Goal: Task Accomplishment & Management: Complete application form

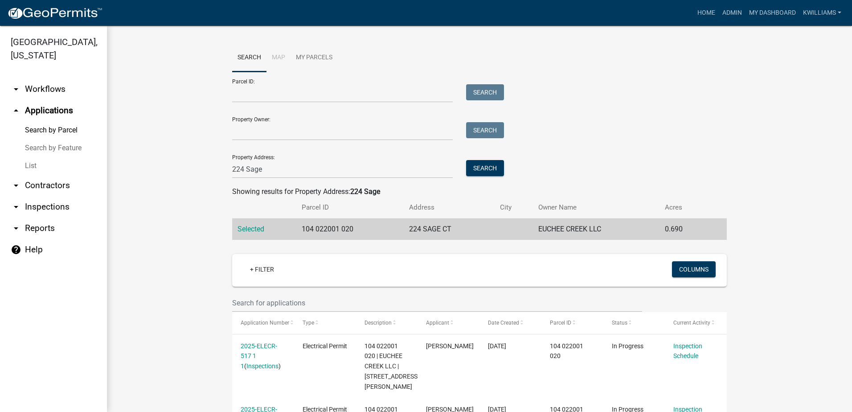
click at [36, 169] on link "List" at bounding box center [53, 166] width 107 height 18
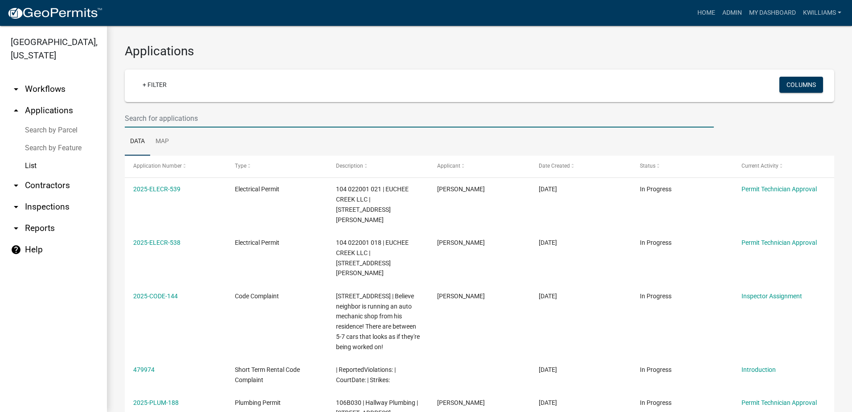
click at [153, 111] on input "text" at bounding box center [419, 118] width 589 height 18
type input "card"
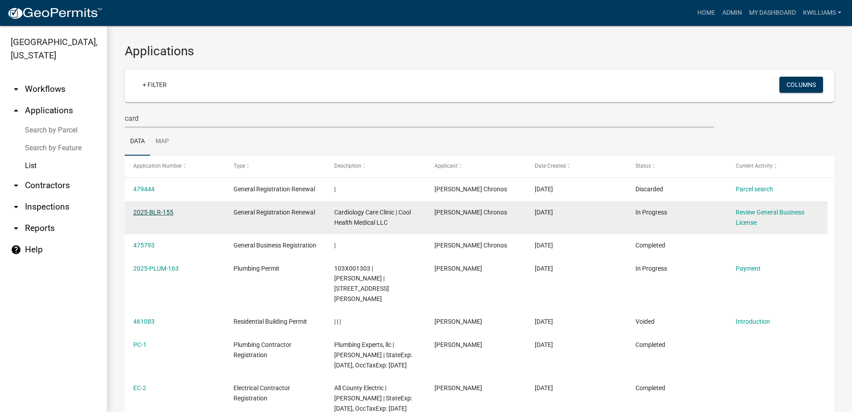
click at [143, 213] on link "2025-BLR-155" at bounding box center [153, 212] width 40 height 7
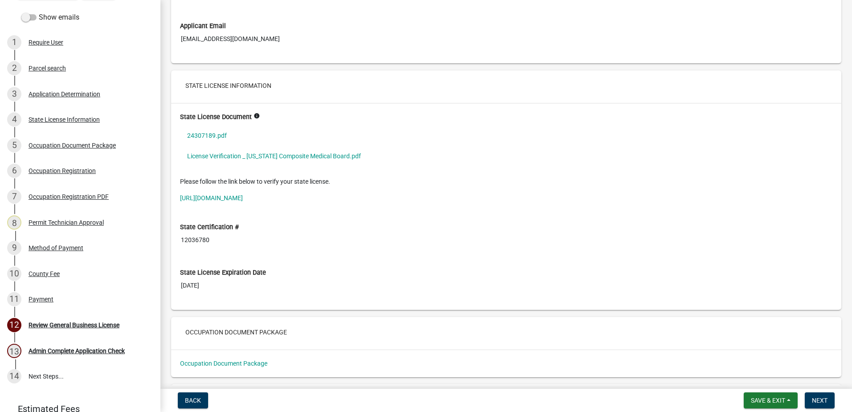
scroll to position [1426, 0]
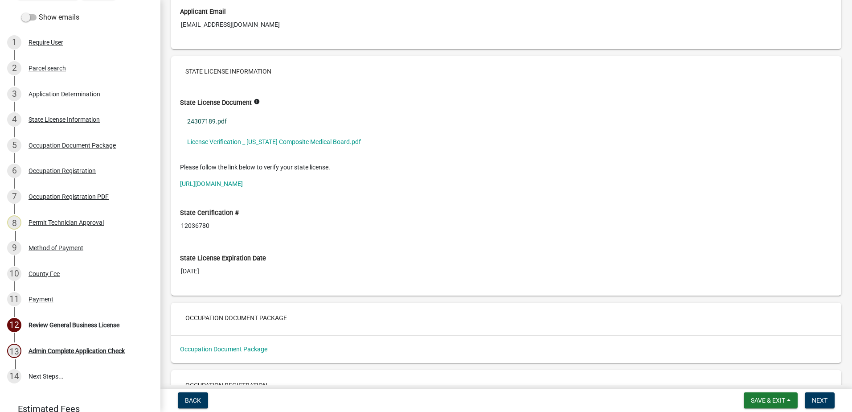
click at [206, 123] on link "24307189.pdf" at bounding box center [506, 121] width 653 height 21
click at [217, 140] on link "License Verification _ [US_STATE] Composite Medical Board.pdf" at bounding box center [506, 142] width 653 height 21
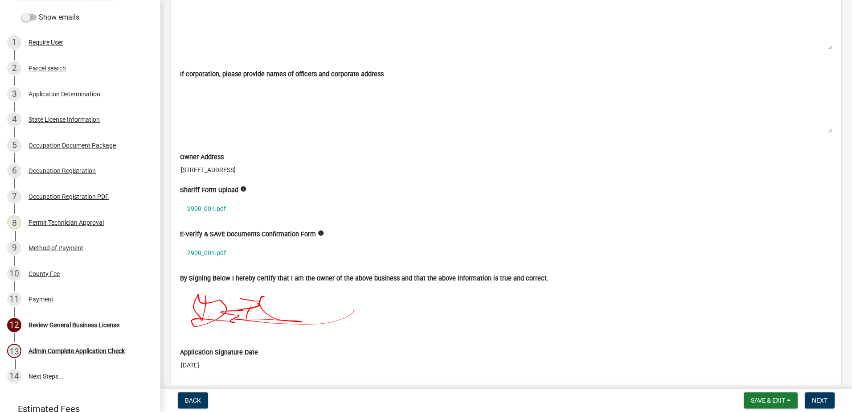
scroll to position [2095, 0]
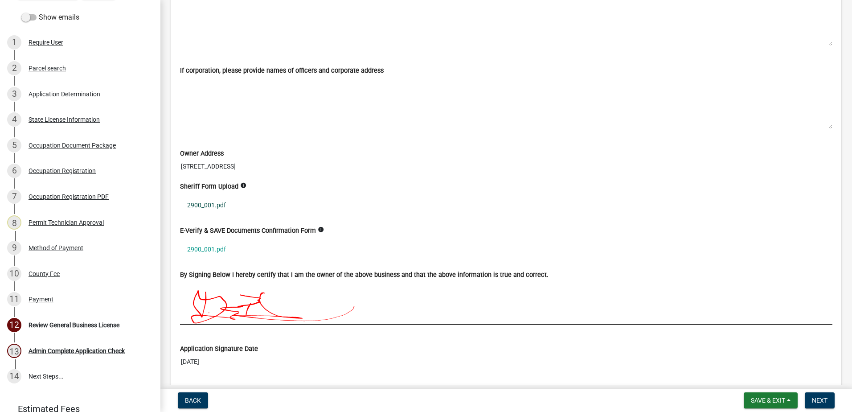
click at [205, 206] on link "2900_001.pdf" at bounding box center [506, 205] width 653 height 21
click at [201, 199] on link "2900_001.pdf" at bounding box center [506, 205] width 653 height 21
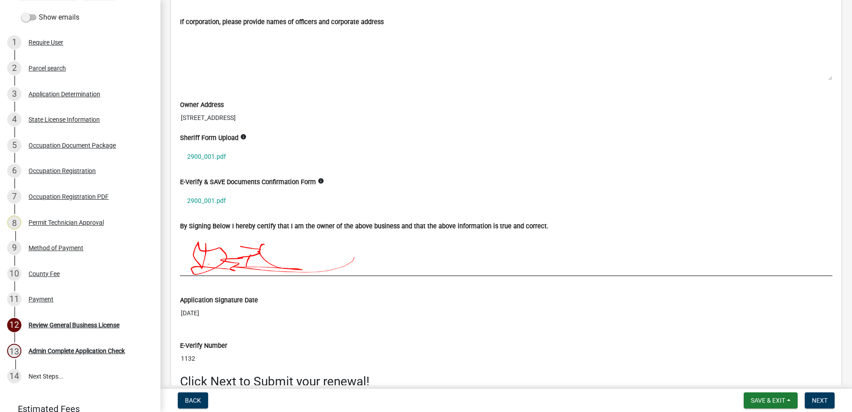
scroll to position [2140, 0]
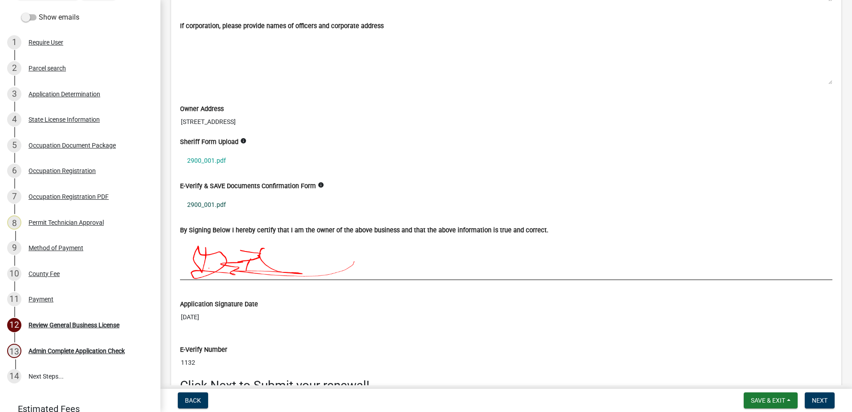
click at [217, 206] on link "2900_001.pdf" at bounding box center [506, 204] width 653 height 21
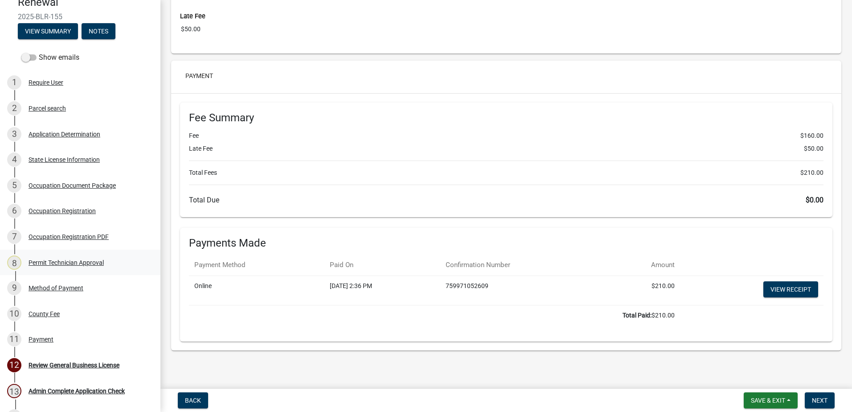
scroll to position [0, 0]
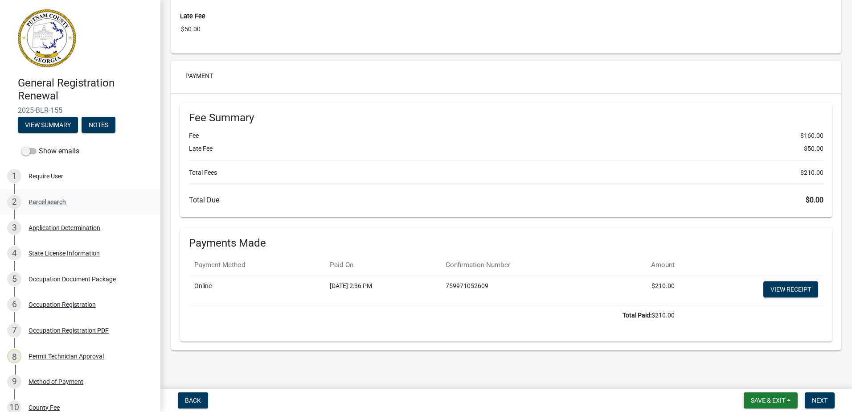
click at [42, 206] on div "2 Parcel search" at bounding box center [76, 202] width 139 height 14
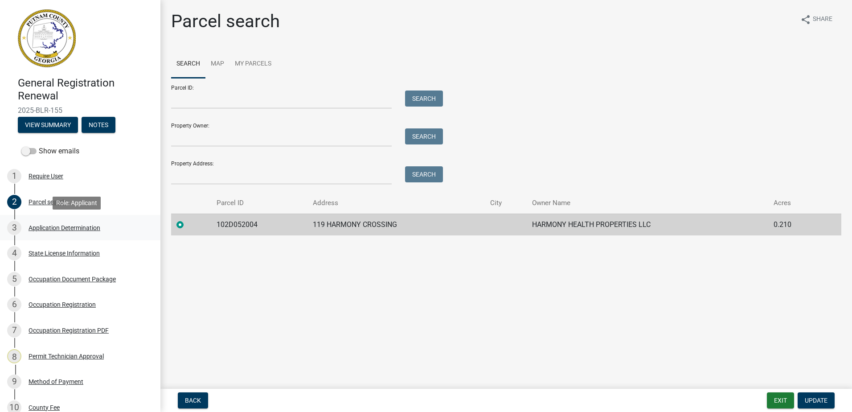
click at [53, 229] on div "Application Determination" at bounding box center [65, 228] width 72 height 6
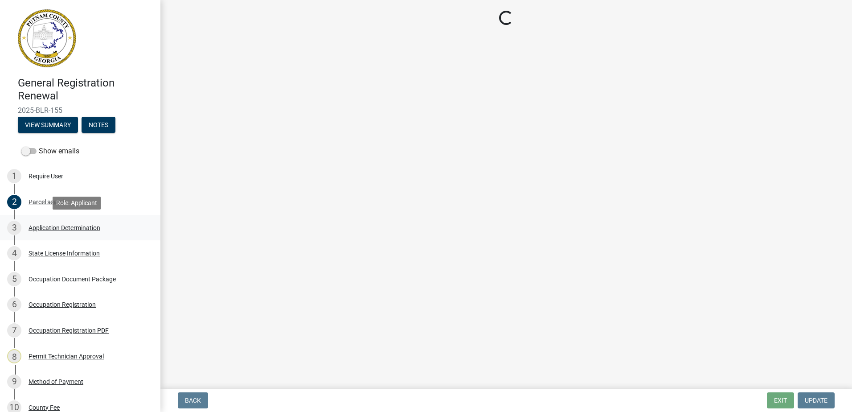
select select "GA"
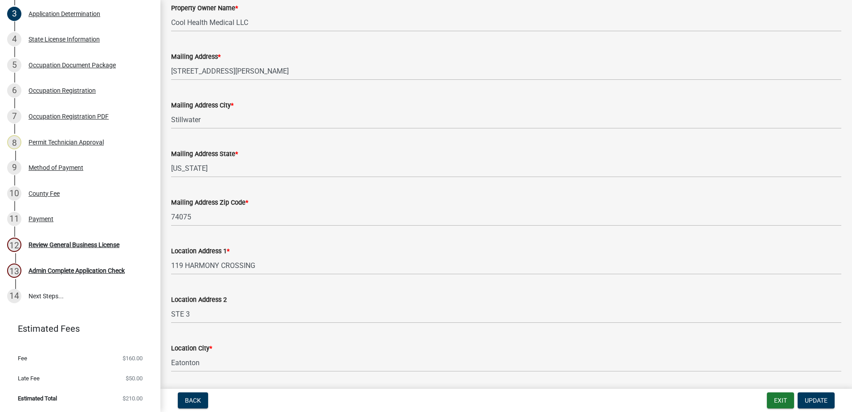
scroll to position [446, 0]
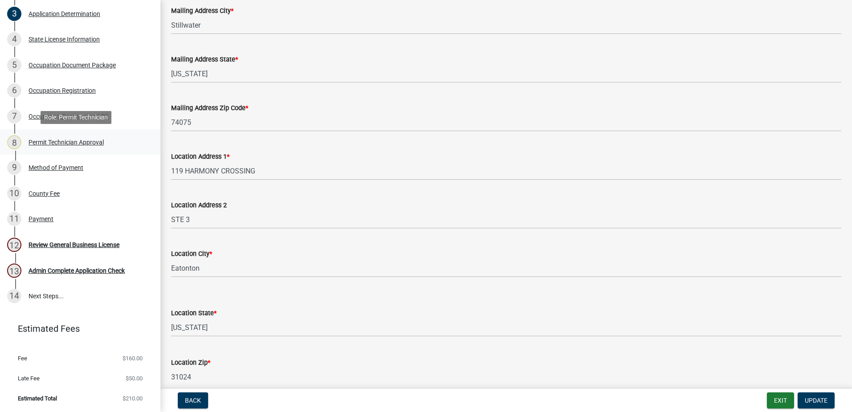
click at [41, 139] on div "Permit Technician Approval" at bounding box center [66, 142] width 75 height 6
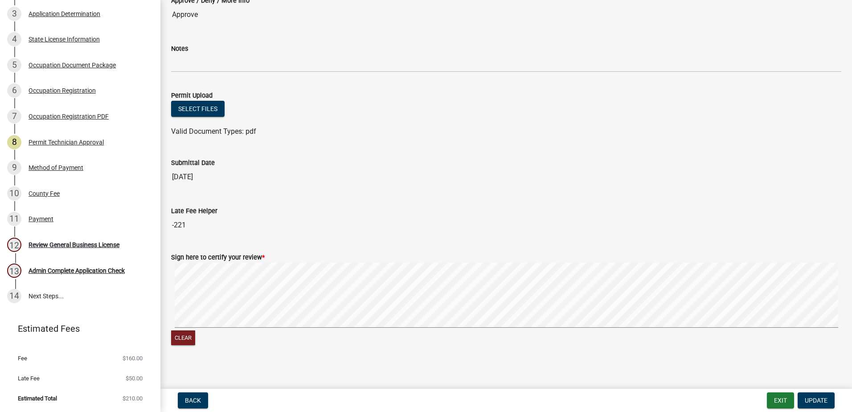
scroll to position [72, 0]
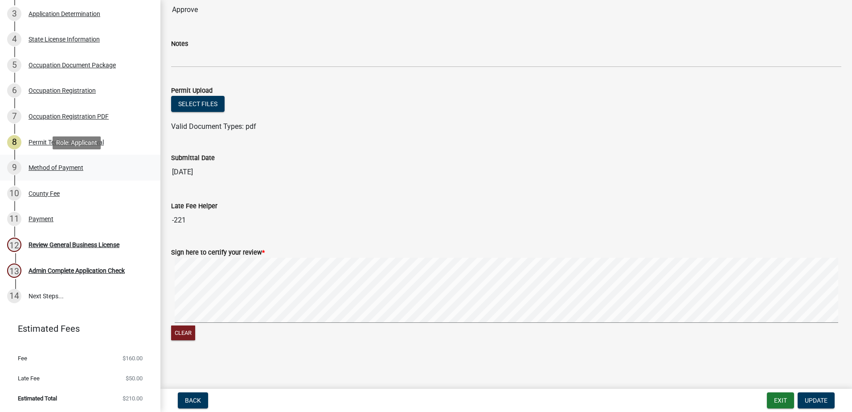
click at [37, 165] on div "Method of Payment" at bounding box center [56, 167] width 55 height 6
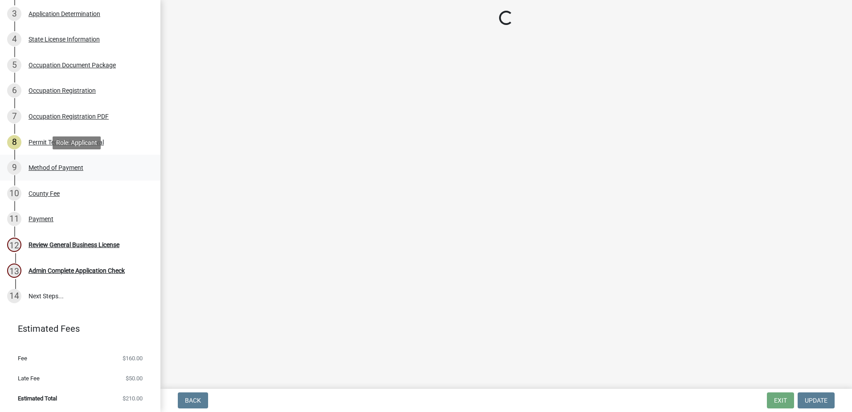
scroll to position [0, 0]
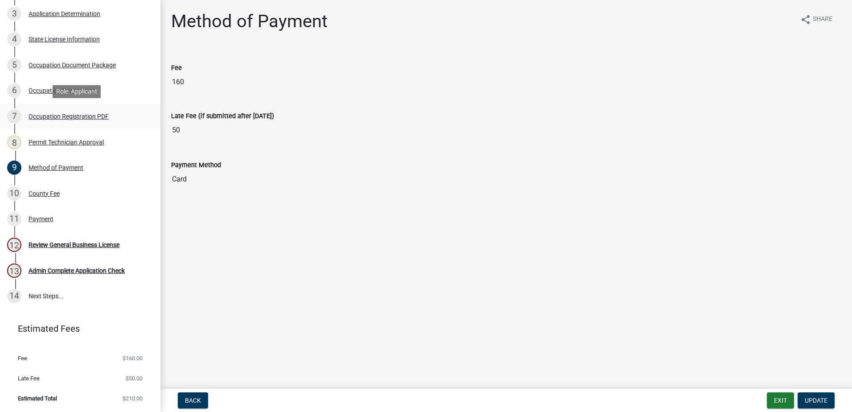
click at [45, 115] on div "Occupation Registration PDF" at bounding box center [69, 116] width 80 height 6
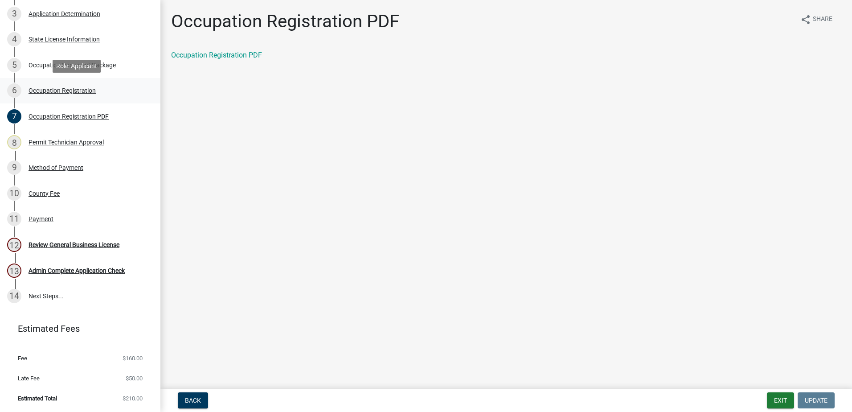
click at [56, 90] on div "Occupation Registration" at bounding box center [62, 90] width 67 height 6
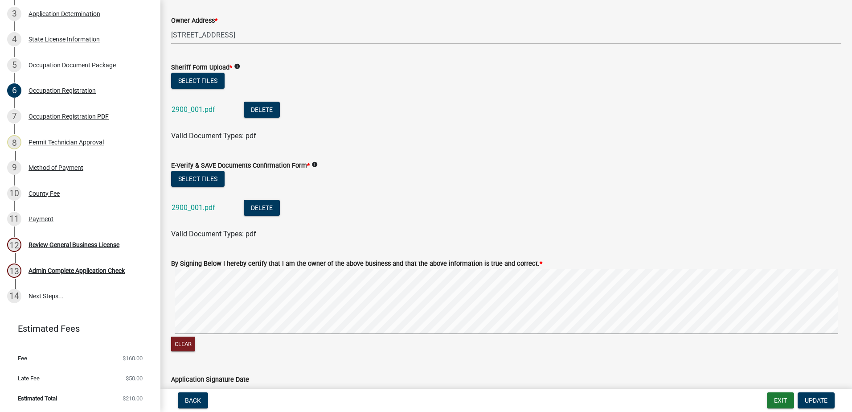
scroll to position [446, 0]
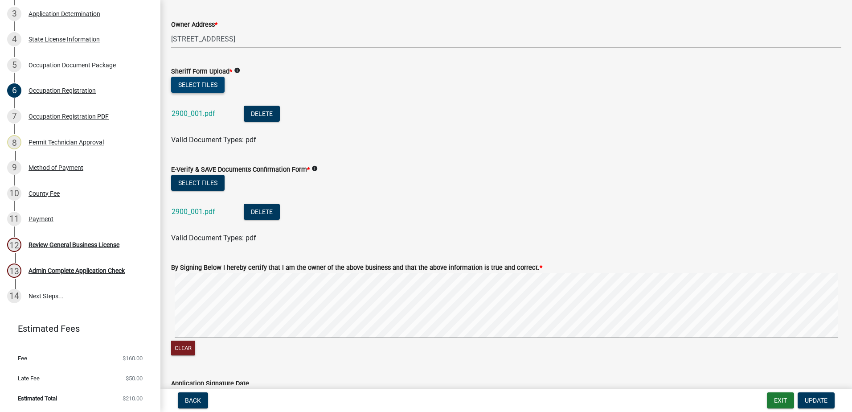
click at [192, 89] on button "Select files" at bounding box center [197, 85] width 53 height 16
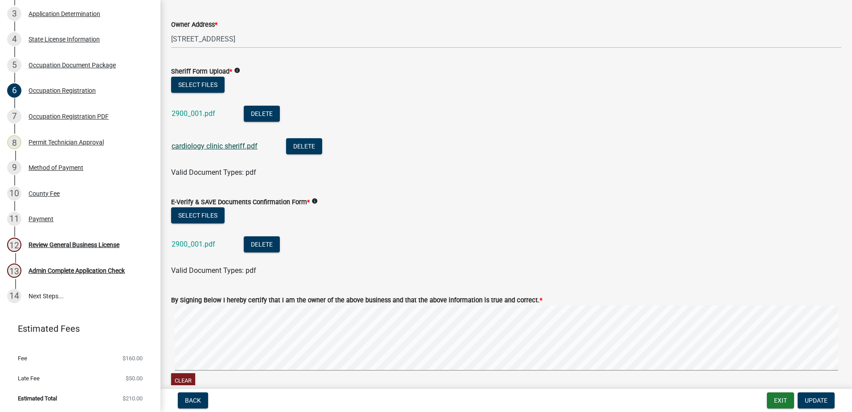
click at [210, 148] on link "cardiology clinic sheriff.pdf" at bounding box center [215, 146] width 86 height 8
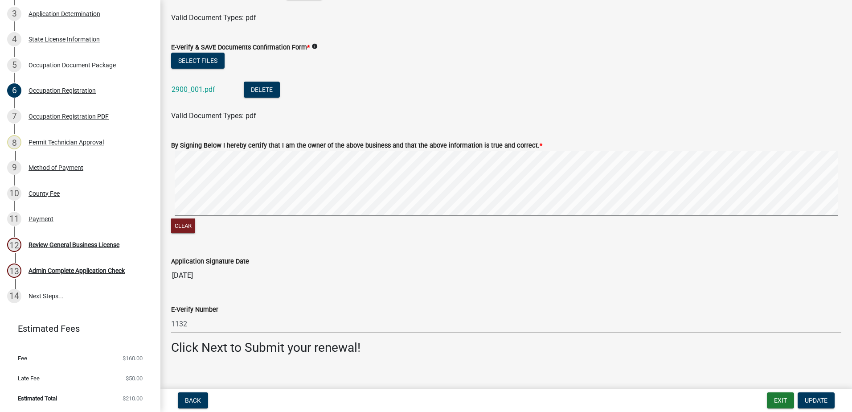
scroll to position [612, 0]
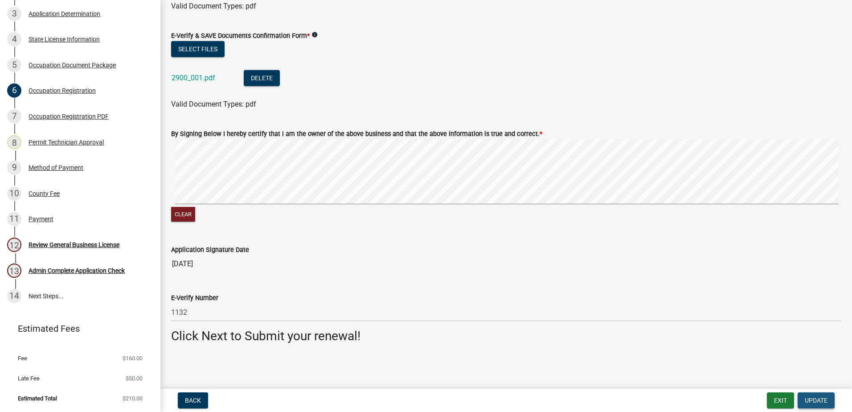
click at [812, 397] on span "Update" at bounding box center [816, 400] width 23 height 7
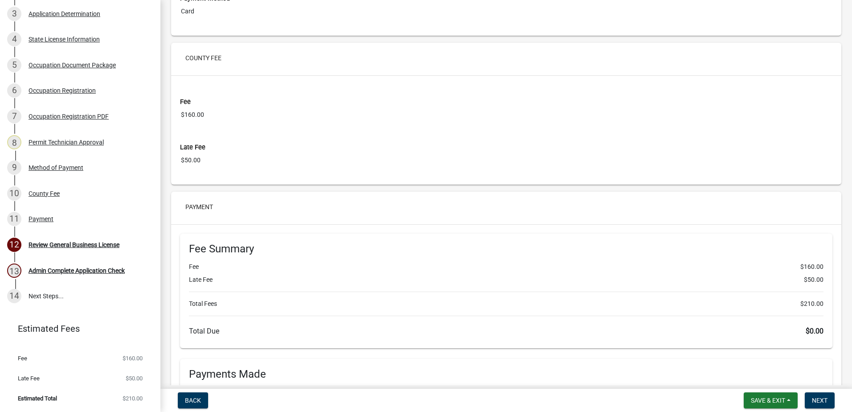
scroll to position [3251, 0]
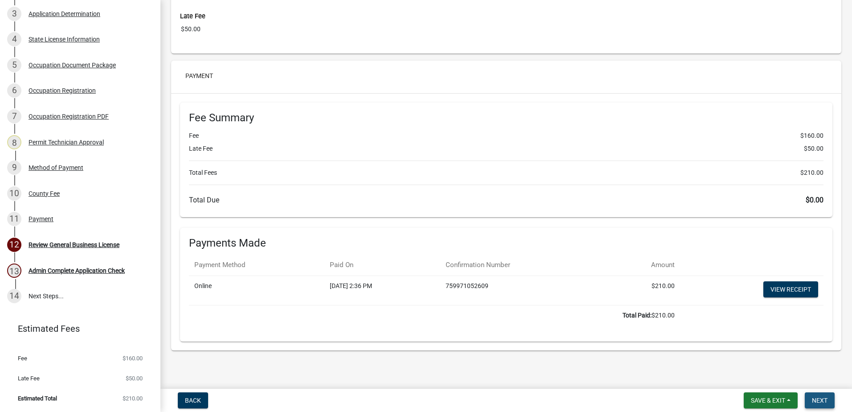
click at [821, 405] on button "Next" at bounding box center [820, 400] width 30 height 16
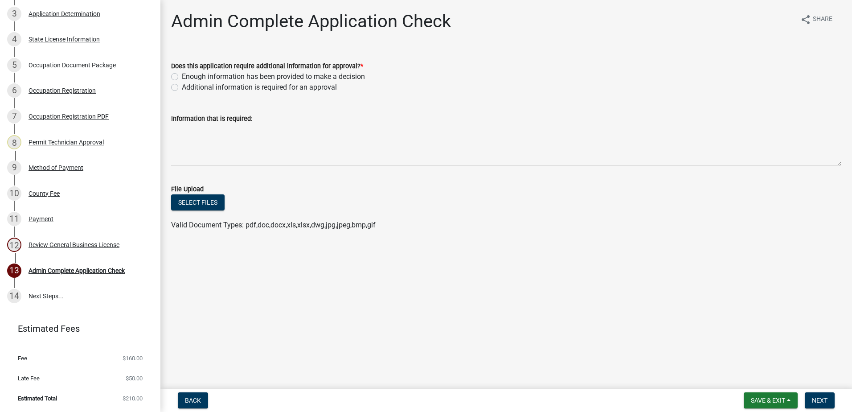
click at [173, 73] on div "Enough information has been provided to make a decision" at bounding box center [506, 76] width 670 height 11
click at [182, 77] on label "Enough information has been provided to make a decision" at bounding box center [273, 76] width 183 height 11
click at [182, 77] on input "Enough information has been provided to make a decision" at bounding box center [185, 74] width 6 height 6
radio input "true"
click at [817, 400] on span "Next" at bounding box center [820, 400] width 16 height 7
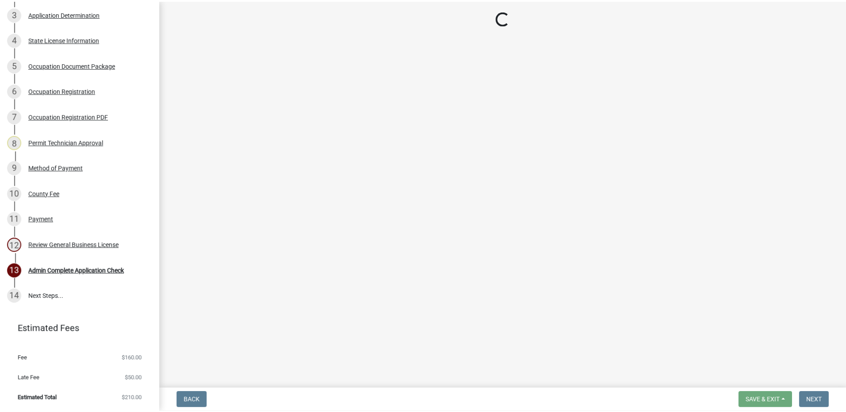
scroll to position [240, 0]
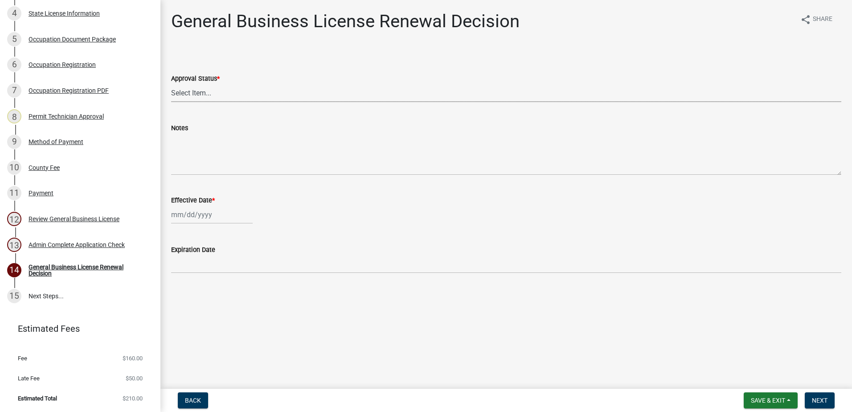
drag, startPoint x: 230, startPoint y: 92, endPoint x: 216, endPoint y: 103, distance: 17.8
click at [229, 94] on select "Select Item... Approved Denied" at bounding box center [506, 93] width 670 height 18
click at [171, 84] on select "Select Item... Approved Denied" at bounding box center [506, 93] width 670 height 18
select select "30db8998-795d-4bbe-8e49-f1ade8865815"
click at [196, 221] on div at bounding box center [212, 215] width 82 height 18
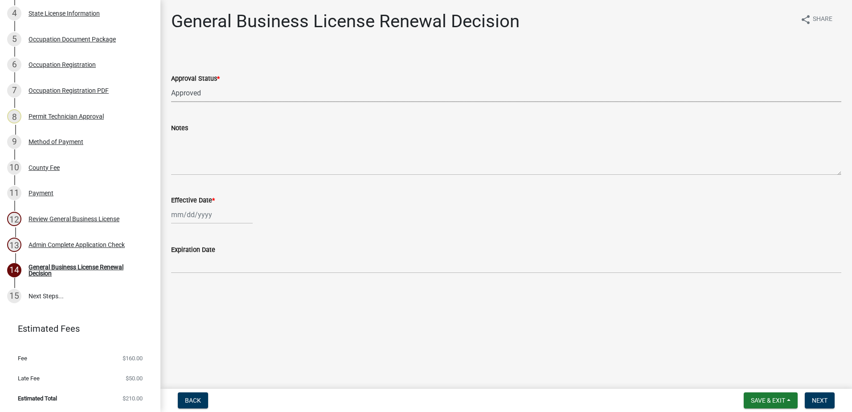
select select "9"
select select "2025"
click at [210, 291] on div "17" at bounding box center [208, 291] width 14 height 14
type input "[DATE]"
click at [819, 399] on span "Next" at bounding box center [820, 400] width 16 height 7
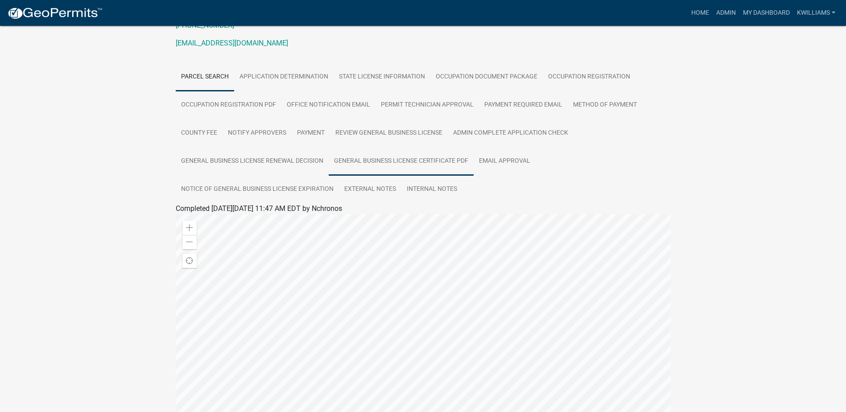
scroll to position [45, 0]
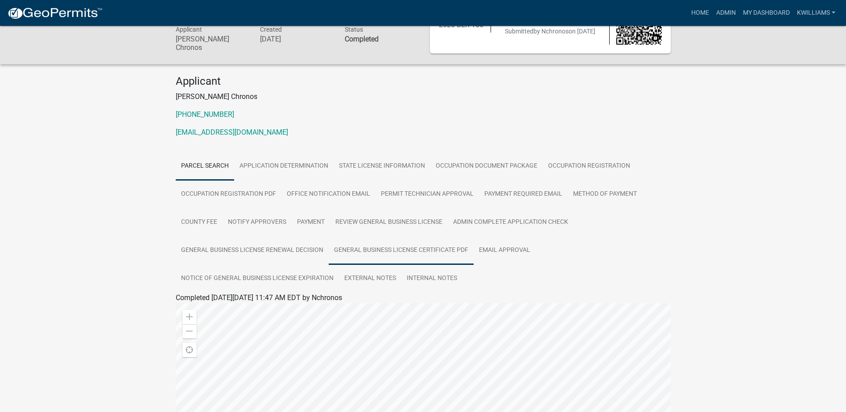
click at [389, 247] on link "General Business License Certificate PDF" at bounding box center [401, 250] width 145 height 29
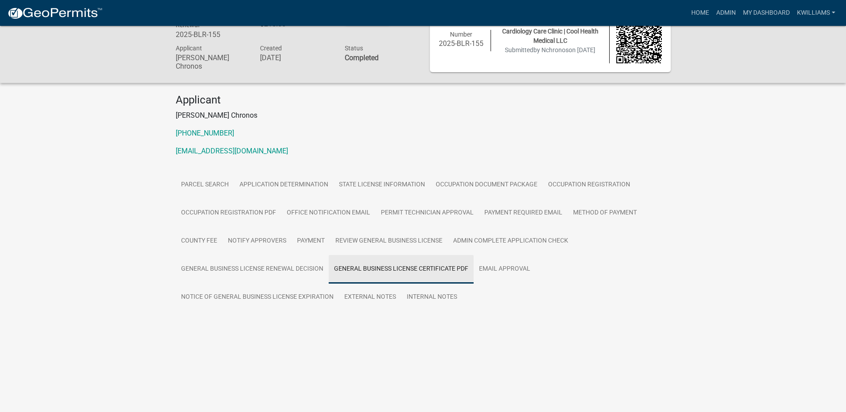
scroll to position [26, 0]
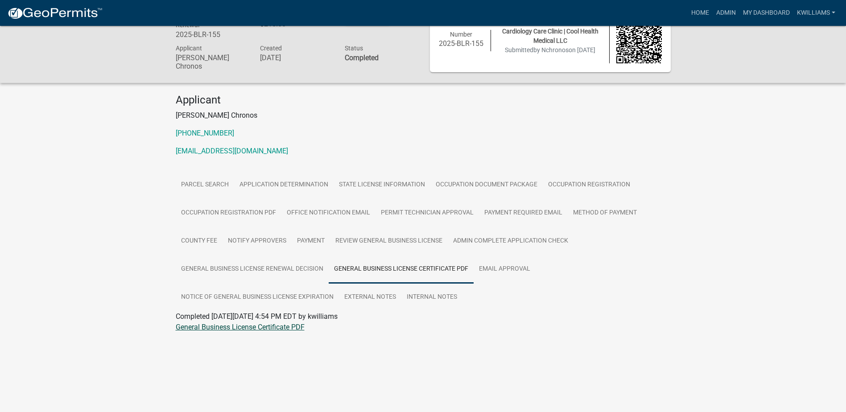
click at [221, 324] on link "General Business License Certificate PDF" at bounding box center [240, 327] width 129 height 8
click at [693, 12] on link "Home" at bounding box center [699, 12] width 25 height 17
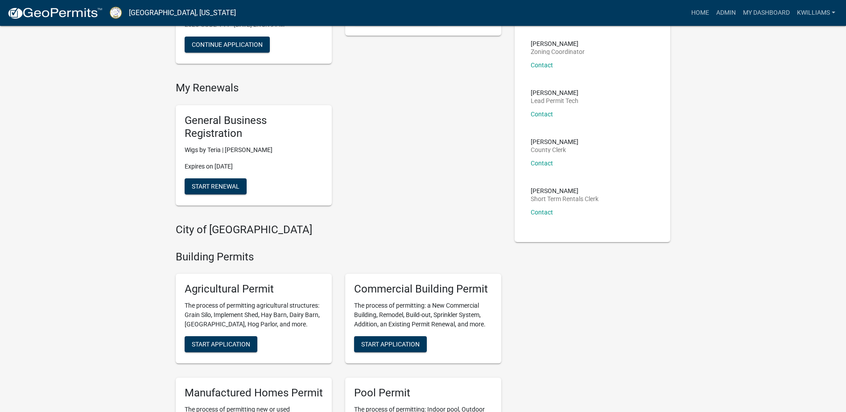
scroll to position [178, 0]
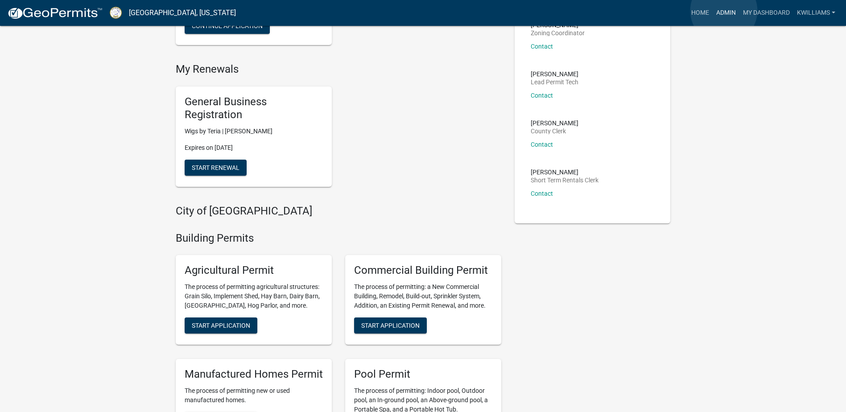
click at [723, 11] on link "Admin" at bounding box center [725, 12] width 27 height 17
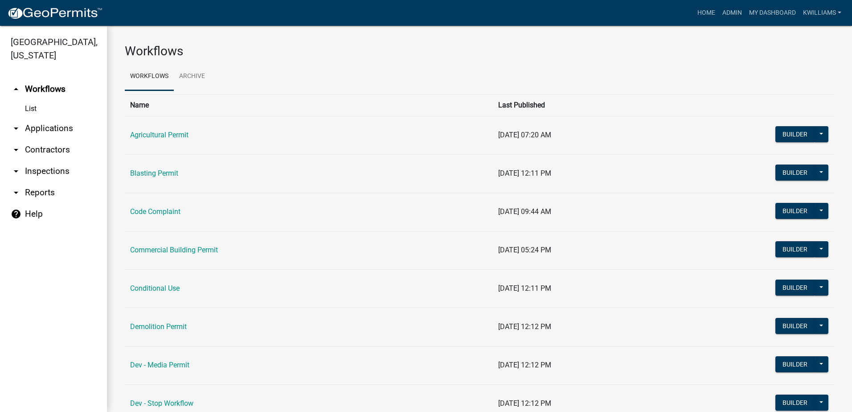
click at [58, 124] on link "arrow_drop_down Applications" at bounding box center [53, 128] width 107 height 21
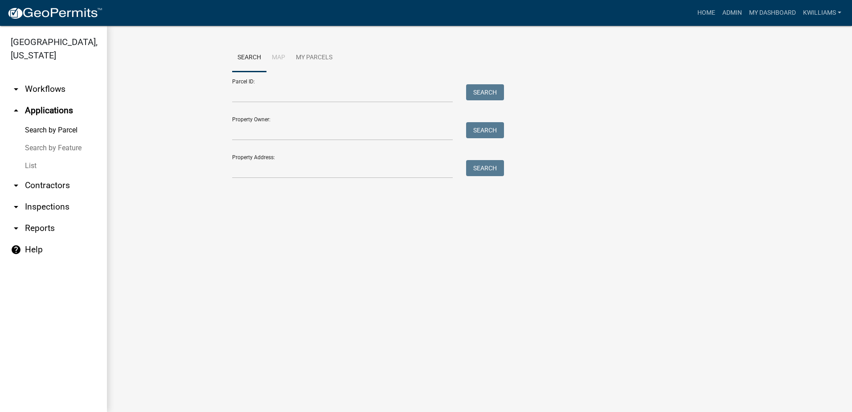
drag, startPoint x: 58, startPoint y: 168, endPoint x: 108, endPoint y: 150, distance: 53.2
click at [58, 169] on link "List" at bounding box center [53, 166] width 107 height 18
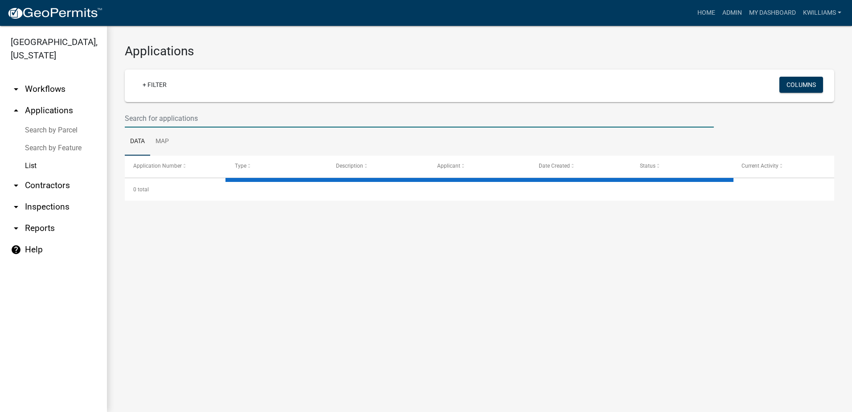
drag, startPoint x: 108, startPoint y: 150, endPoint x: 181, endPoint y: 123, distance: 77.6
click at [181, 123] on input "text" at bounding box center [419, 118] width 589 height 18
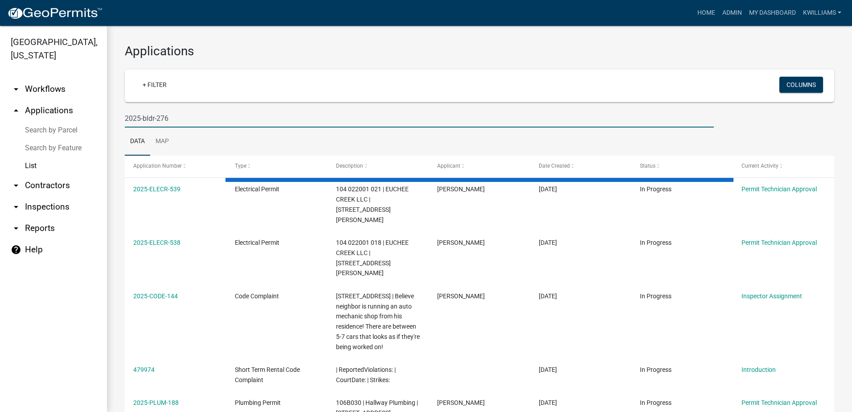
type input "2025-bldr-276"
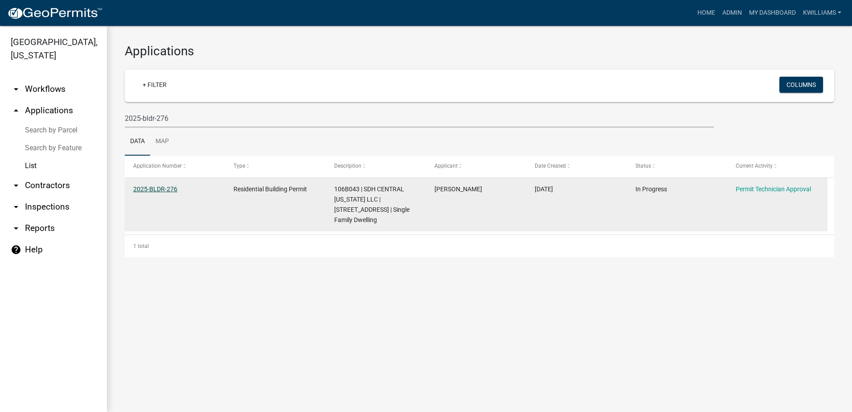
click at [155, 189] on link "2025-BLDR-276" at bounding box center [155, 188] width 44 height 7
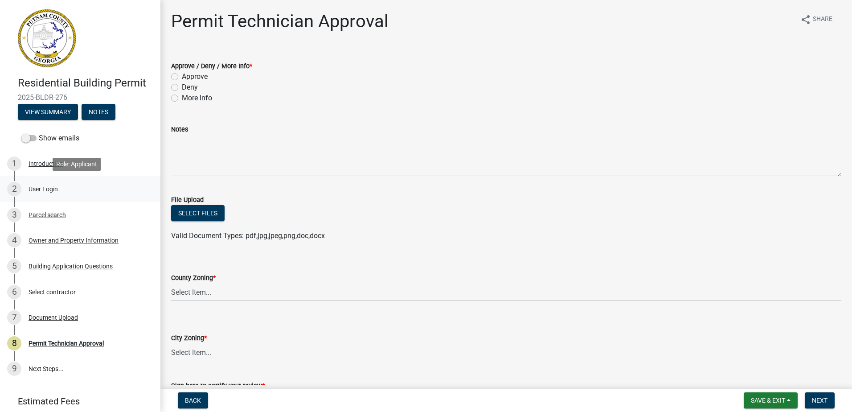
click at [50, 182] on link "2 User Login" at bounding box center [80, 189] width 160 height 26
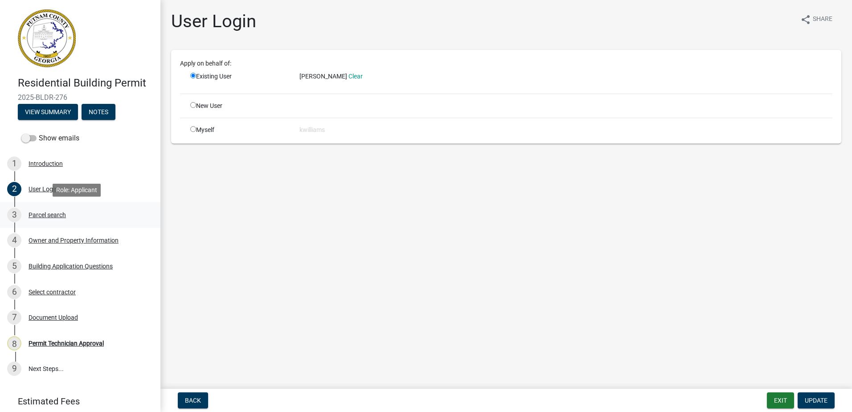
click at [42, 212] on div "Parcel search" at bounding box center [47, 215] width 37 height 6
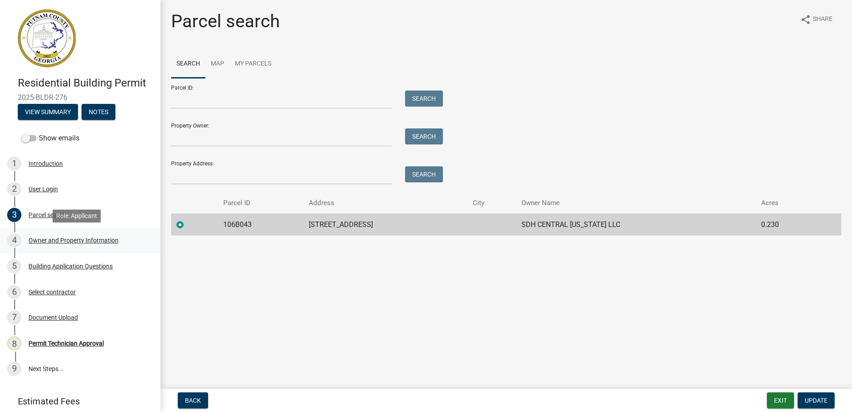
click at [61, 234] on div "4 Owner and Property Information" at bounding box center [76, 240] width 139 height 14
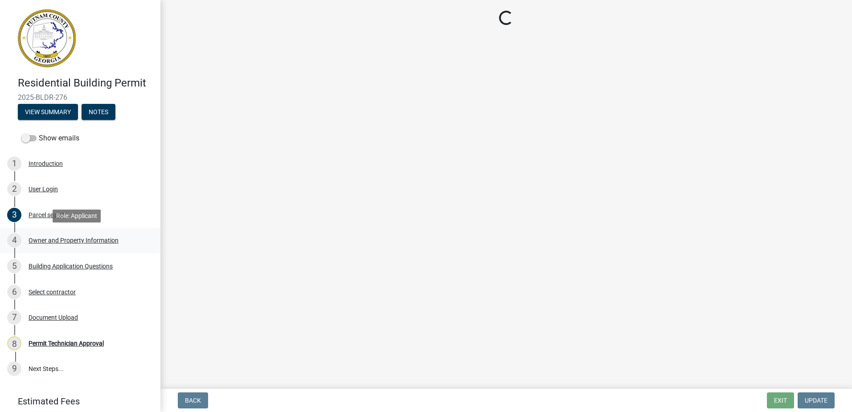
select select "af4fa47c-8bb5-4ba0-9393-e9f4e4358ca2"
select select "8e53ab76-c026-4800-bafa-f3959daf7b99"
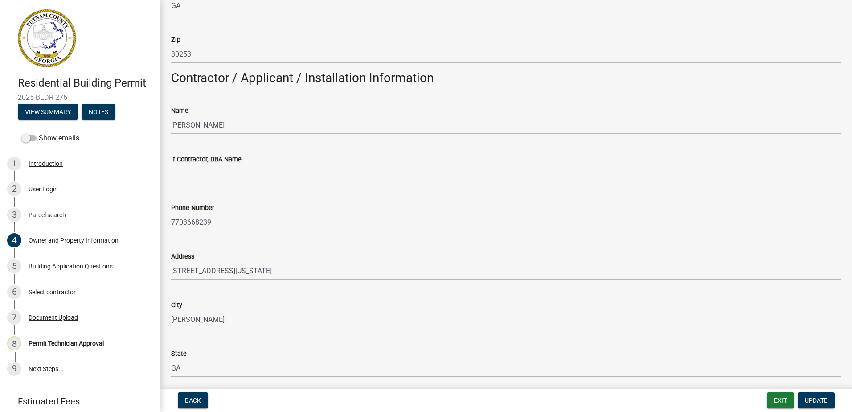
scroll to position [580, 0]
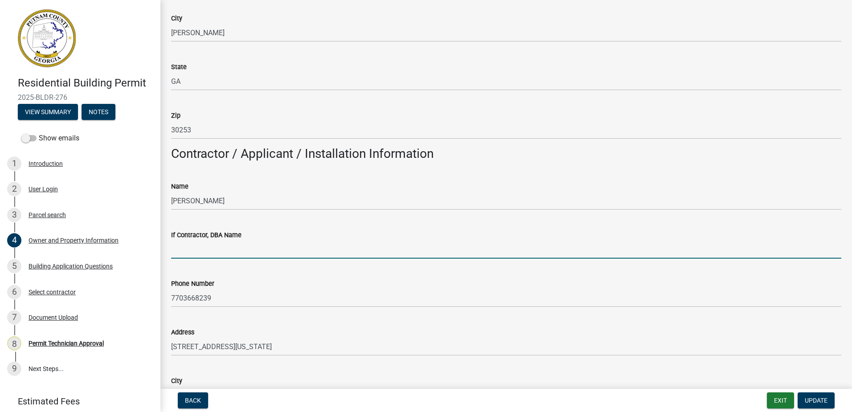
click at [192, 248] on input "If Contractor, DBA Name" at bounding box center [506, 249] width 670 height 18
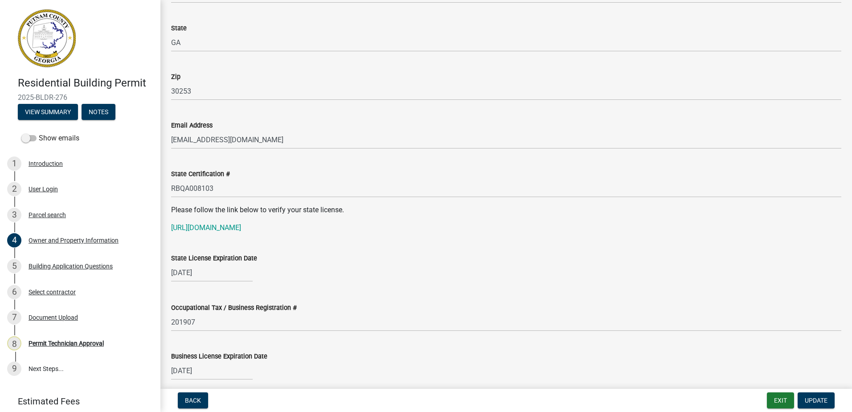
scroll to position [1025, 0]
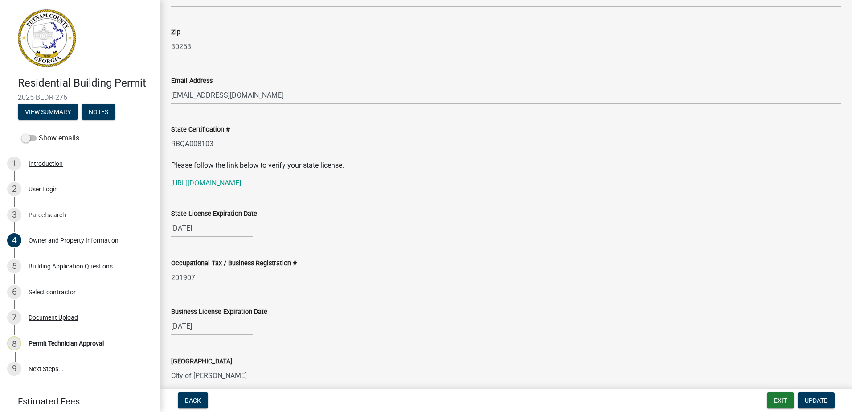
type input "[PERSON_NAME] Homes"
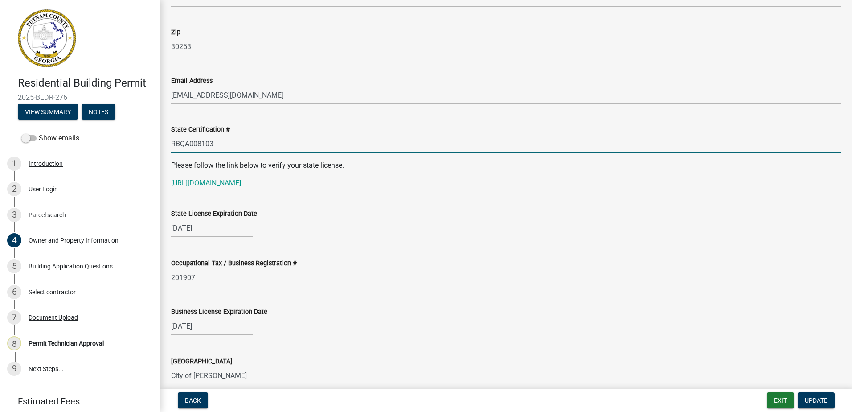
drag, startPoint x: 226, startPoint y: 142, endPoint x: 157, endPoint y: 156, distance: 70.9
click at [157, 156] on div "Residential Building Permit 2025-BLDR-276 View Summary Notes Show emails 1 Intr…" at bounding box center [426, 206] width 852 height 412
click at [214, 179] on link "[URL][DOMAIN_NAME]" at bounding box center [206, 183] width 70 height 8
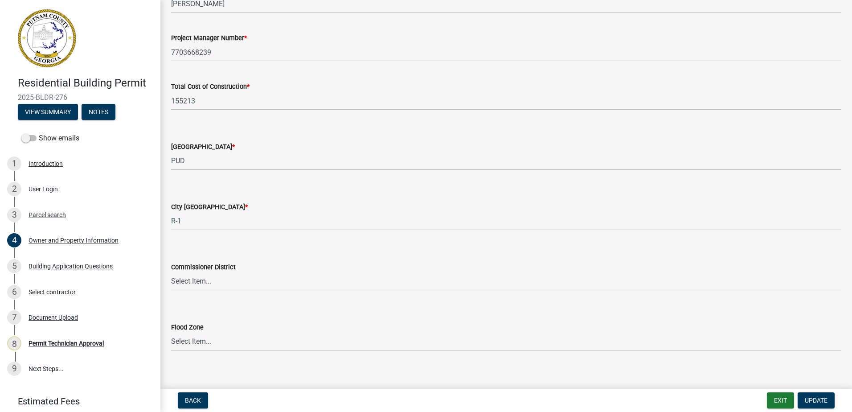
scroll to position [1454, 0]
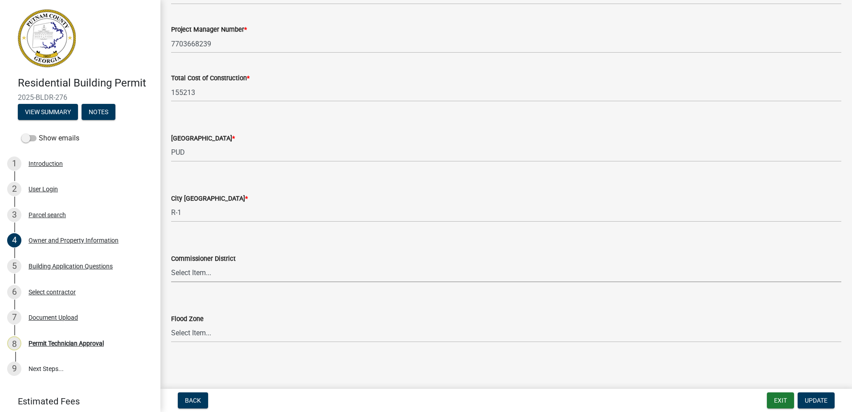
click at [215, 273] on select "Select Item... District 1 District 2 District 3 District 4" at bounding box center [506, 273] width 670 height 18
click at [191, 217] on select "Select Item... A-1 A-2 R-1 R-2 R-3 R-4 MHP C-1 C-2 I-1 I-2 DB FH H-P N/A" at bounding box center [506, 213] width 670 height 18
click at [171, 204] on select "Select Item... A-1 A-2 R-1 R-2 R-3 R-4 MHP C-1 C-2 I-1 I-2 DB FH H-P N/A" at bounding box center [506, 213] width 670 height 18
select select "83394b22-4a11-496c-8e5c-75ade2e72faf"
click at [218, 277] on select "Select Item... District 1 District 2 District 3 District 4" at bounding box center [506, 273] width 670 height 18
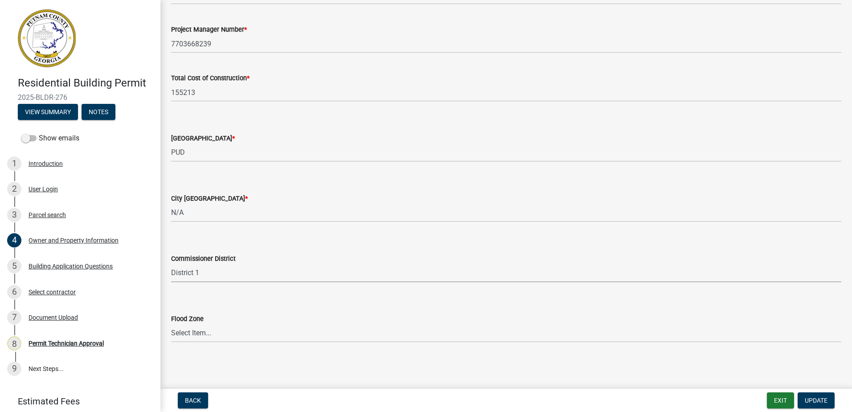
click at [171, 264] on select "Select Item... District 1 District 2 District 3 District 4" at bounding box center [506, 273] width 670 height 18
select select "ece5c1a9-df30-4702-9587-5deee23533b7"
click at [821, 398] on span "Update" at bounding box center [816, 400] width 23 height 7
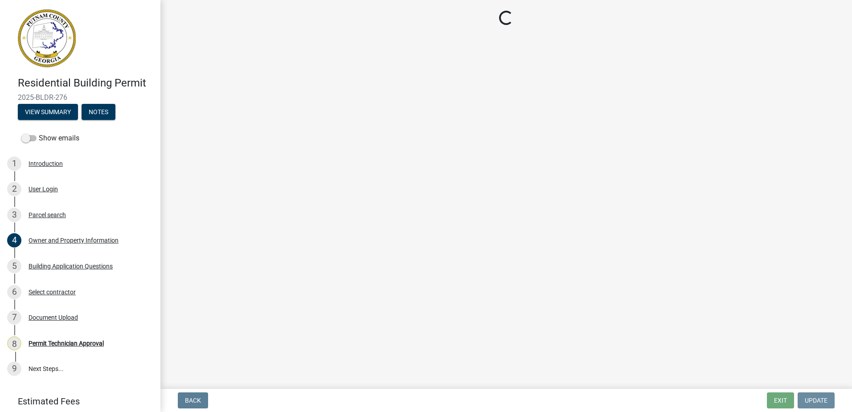
scroll to position [0, 0]
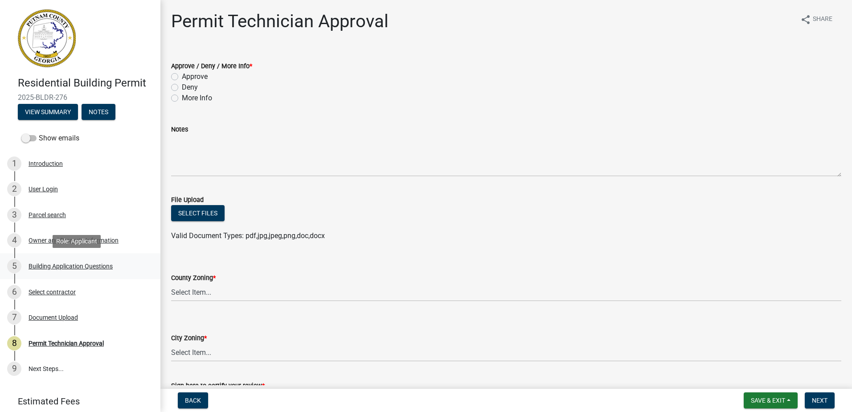
click at [44, 265] on div "Building Application Questions" at bounding box center [71, 266] width 84 height 6
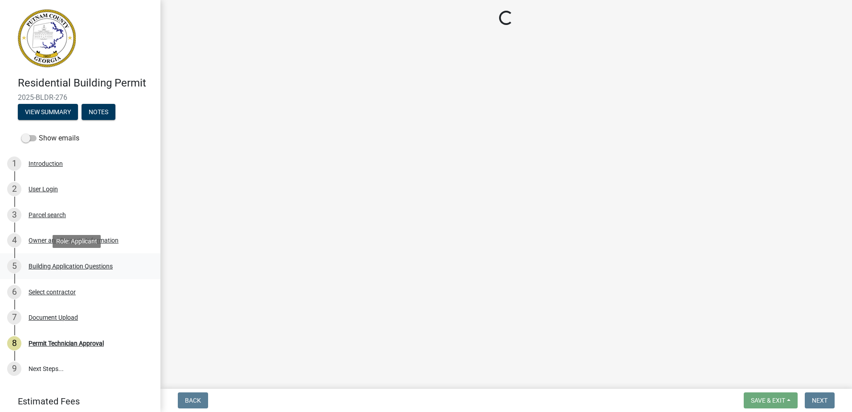
select select "2ec94193-6885-4dbb-8fbc-a6ee81e417fe"
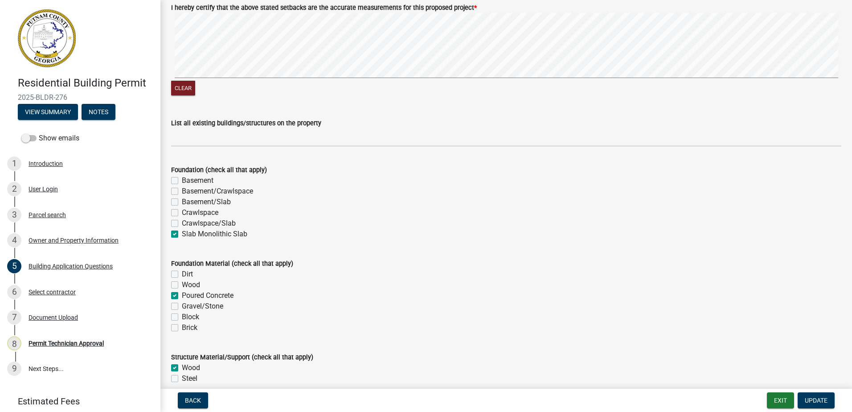
scroll to position [1605, 0]
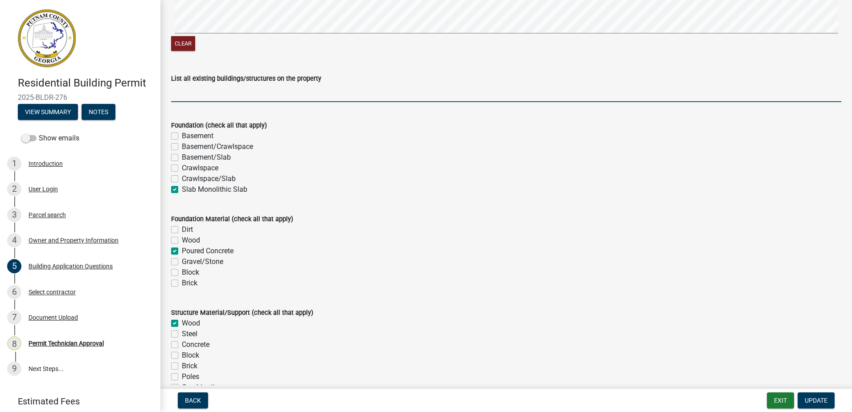
click at [221, 90] on input "List all existing buildings/structures on the property" at bounding box center [506, 93] width 670 height 18
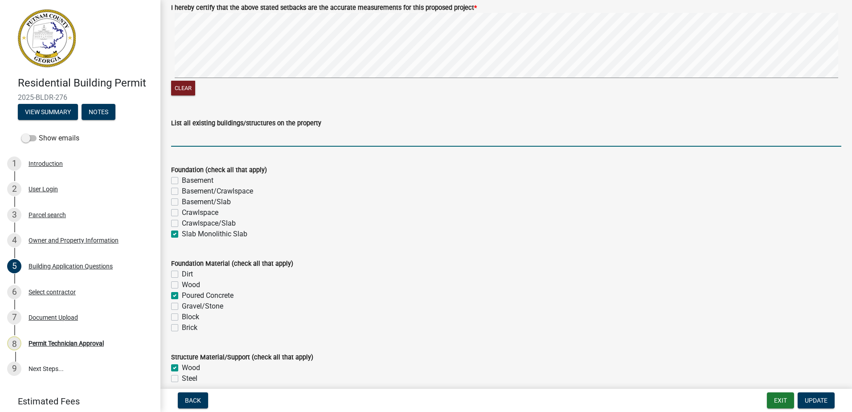
type input "none"
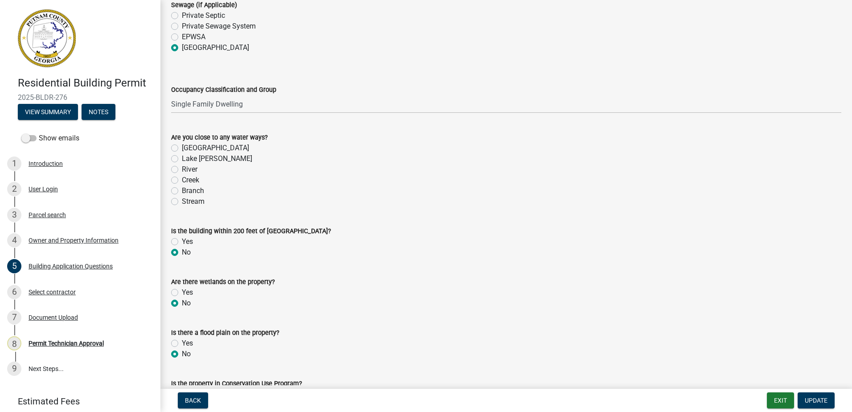
scroll to position [2987, 0]
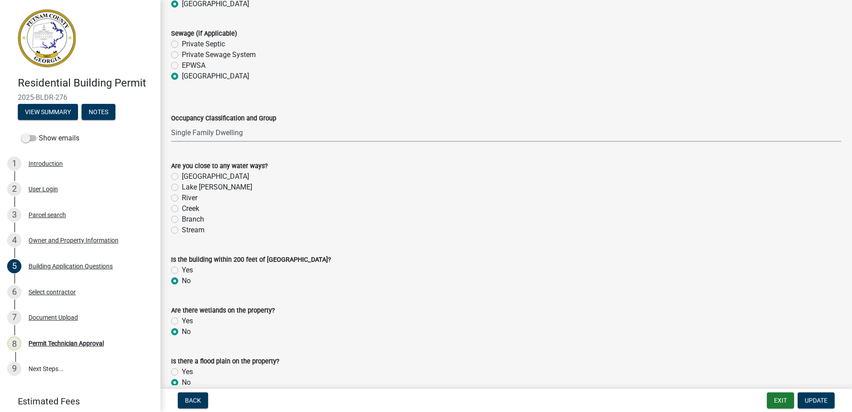
click at [229, 138] on select "Select Item... A-1 A-2 A-3 A-4 A-5 B M E F-1 F-2 R-1 R-2 R-3 R-4 H-1 H-2 H-4 H-…" at bounding box center [506, 132] width 670 height 18
click at [171, 124] on select "Select Item... A-1 A-2 A-3 A-4 A-5 B M E F-1 F-2 R-1 R-2 R-3 R-4 H-1 H-2 H-4 H-…" at bounding box center [506, 132] width 670 height 18
select select "ebf62bd9-0e77-42f1-a2f1-6aca02a789de"
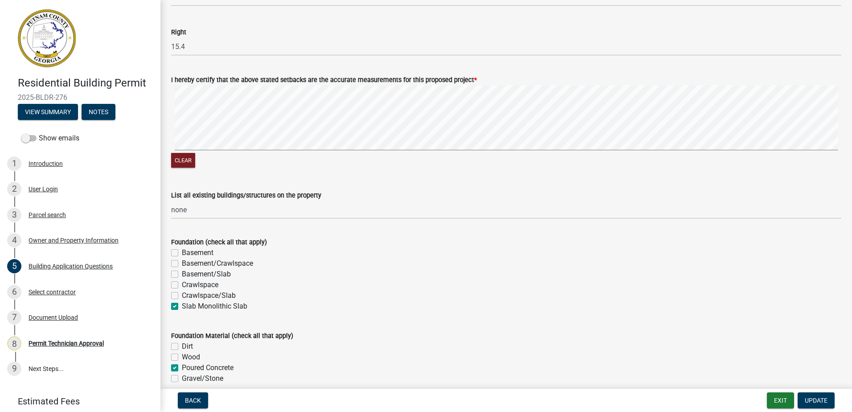
scroll to position [1516, 0]
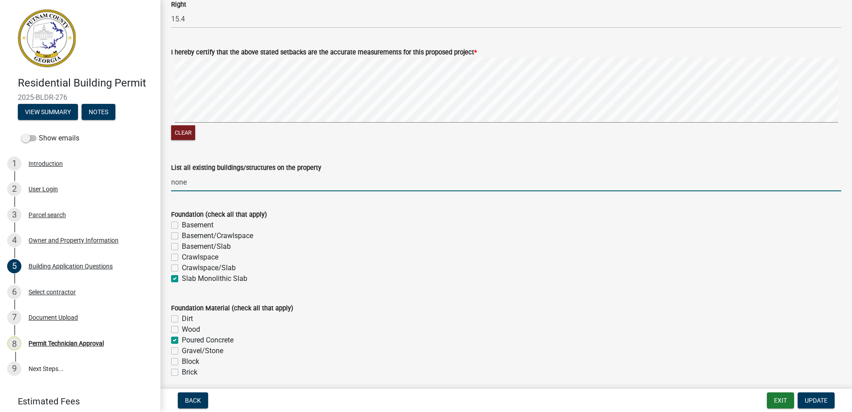
click at [171, 181] on div "List all existing buildings/structures on the property none" at bounding box center [506, 170] width 684 height 41
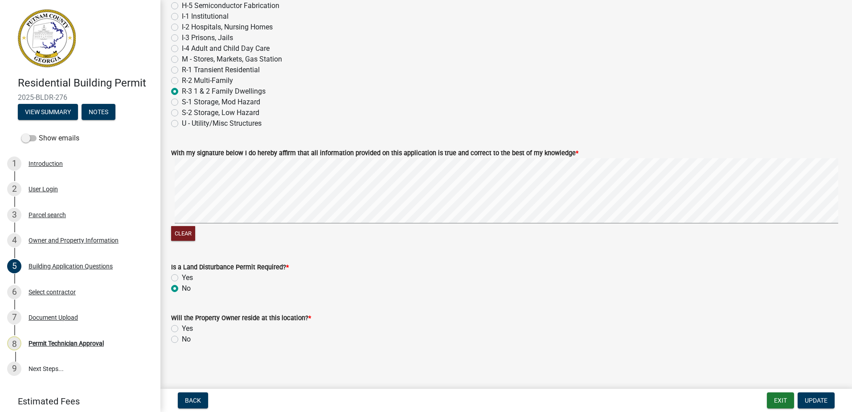
scroll to position [3747, 0]
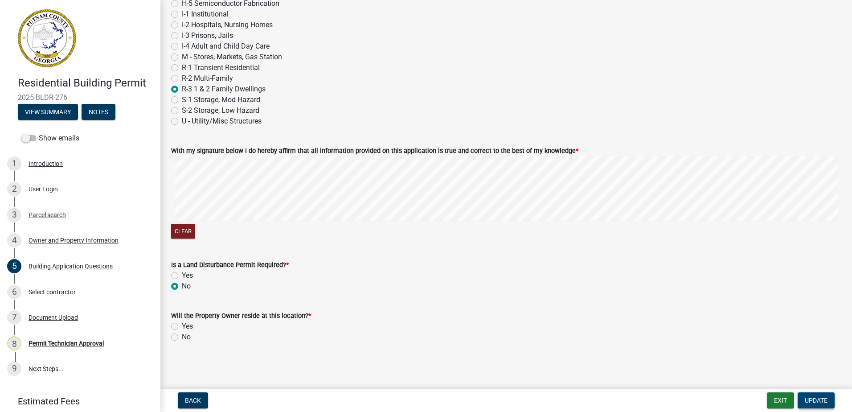
type input "None"
click at [824, 402] on span "Update" at bounding box center [816, 400] width 23 height 7
click at [176, 344] on div "Will the Property Owner reside at this location? * Yes No Required" at bounding box center [506, 330] width 670 height 62
click at [182, 339] on label "No" at bounding box center [186, 336] width 9 height 11
click at [182, 337] on input "No" at bounding box center [185, 334] width 6 height 6
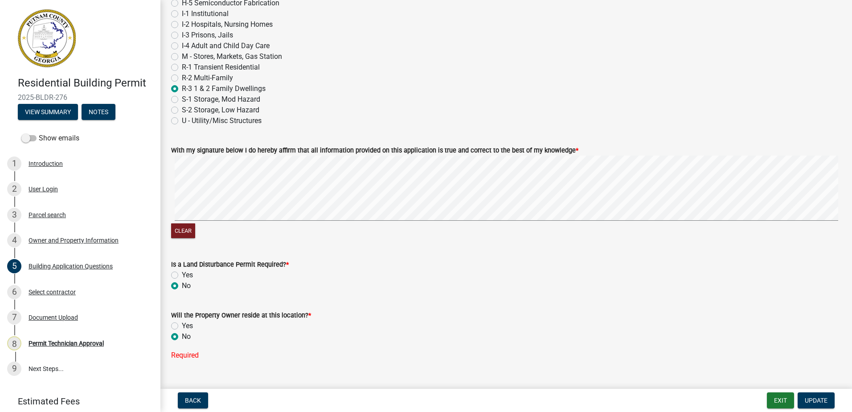
radio input "true"
click at [816, 403] on span "Update" at bounding box center [816, 400] width 23 height 7
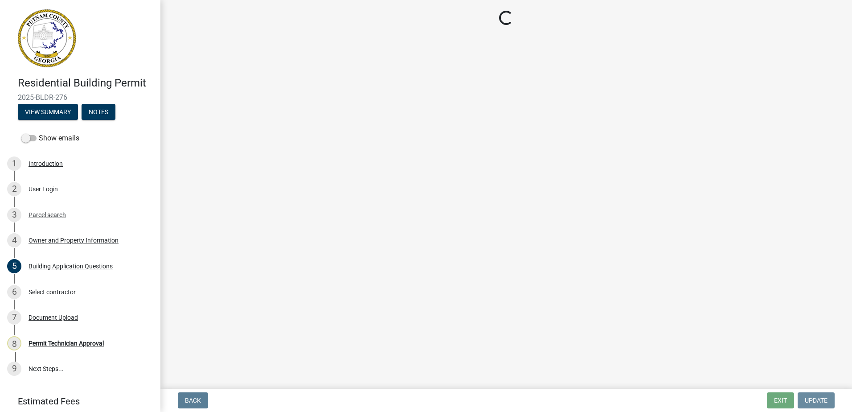
scroll to position [0, 0]
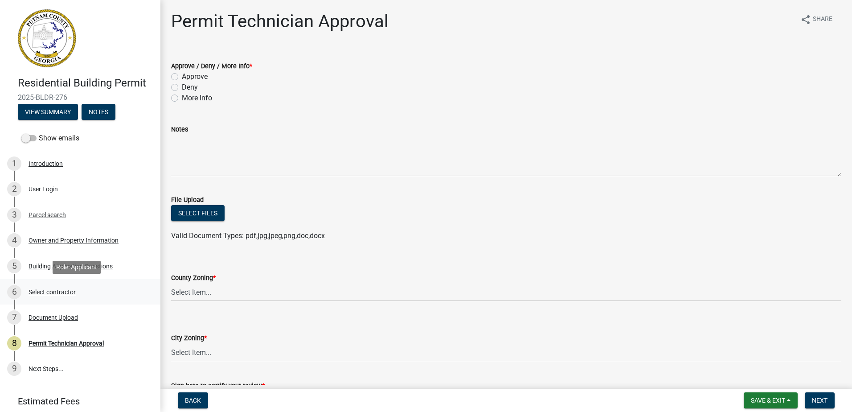
click at [64, 299] on div "6 Select contractor" at bounding box center [76, 292] width 139 height 14
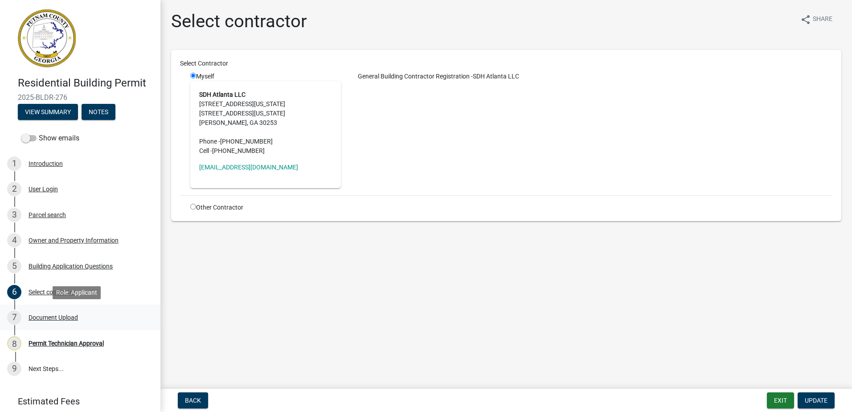
click at [68, 320] on div "Document Upload" at bounding box center [53, 317] width 49 height 6
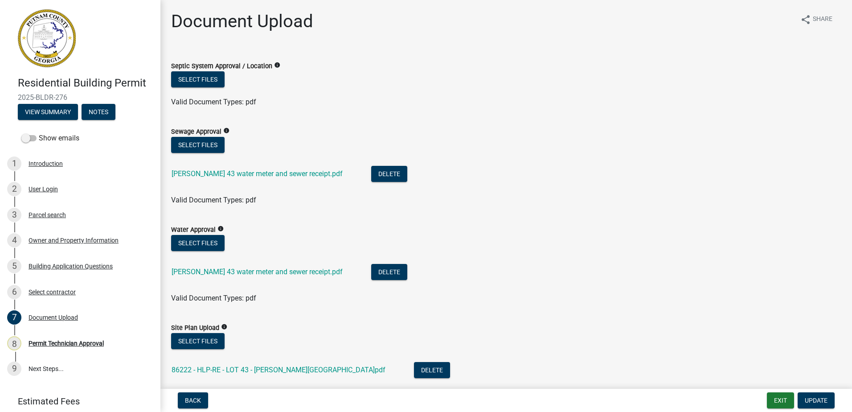
scroll to position [45, 0]
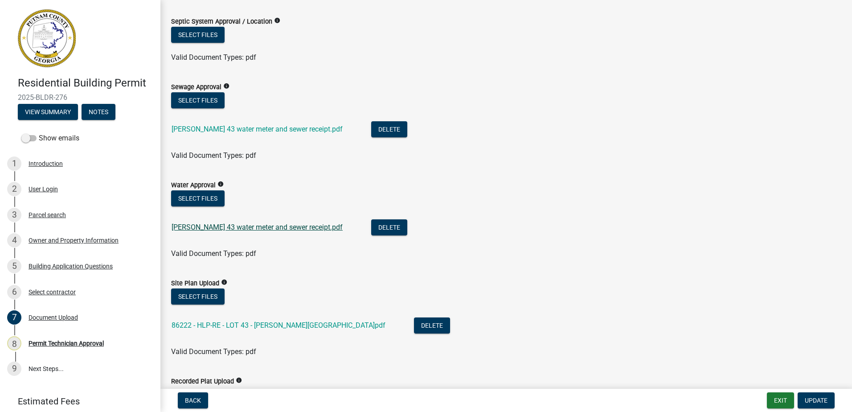
click at [290, 230] on link "[PERSON_NAME] 43 water meter and sewer receipt.pdf" at bounding box center [257, 227] width 171 height 8
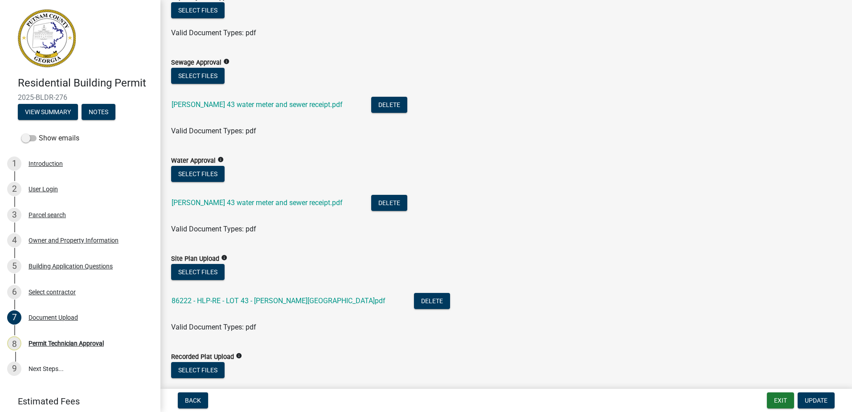
scroll to position [89, 0]
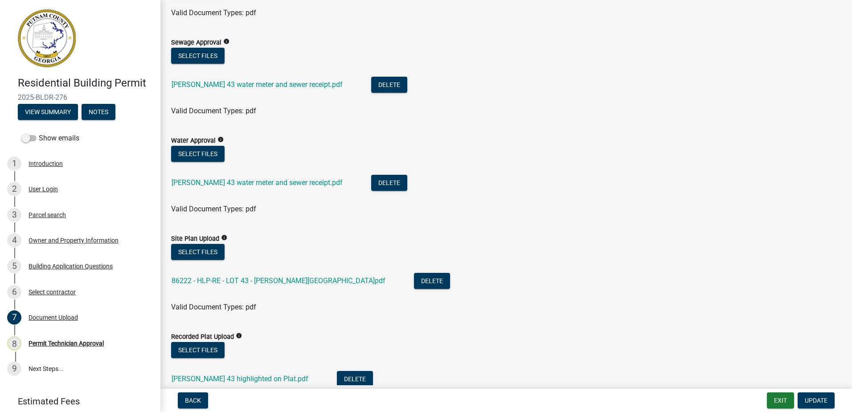
click at [245, 275] on div "86222 - HLP-RE - LOT 43 - [PERSON_NAME][GEOGRAPHIC_DATA]pdf" at bounding box center [286, 282] width 228 height 18
click at [241, 279] on link "86222 - HLP-RE - LOT 43 - [PERSON_NAME][GEOGRAPHIC_DATA]pdf" at bounding box center [279, 280] width 214 height 8
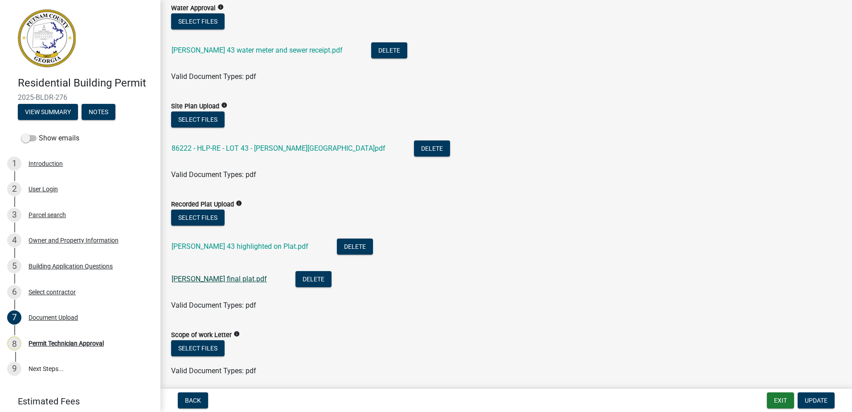
scroll to position [223, 0]
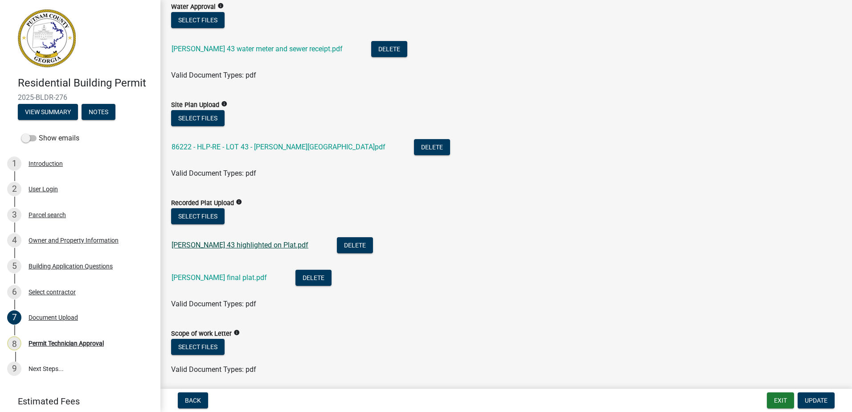
click at [202, 244] on link "[PERSON_NAME] 43 highlighted on Plat.pdf" at bounding box center [240, 245] width 137 height 8
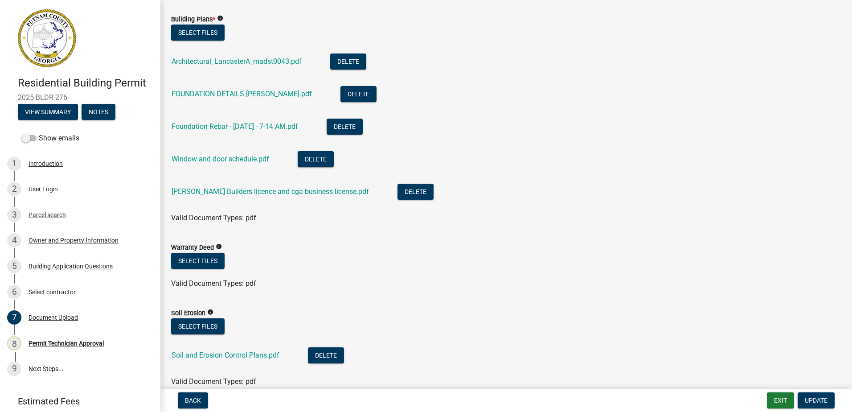
scroll to position [535, 0]
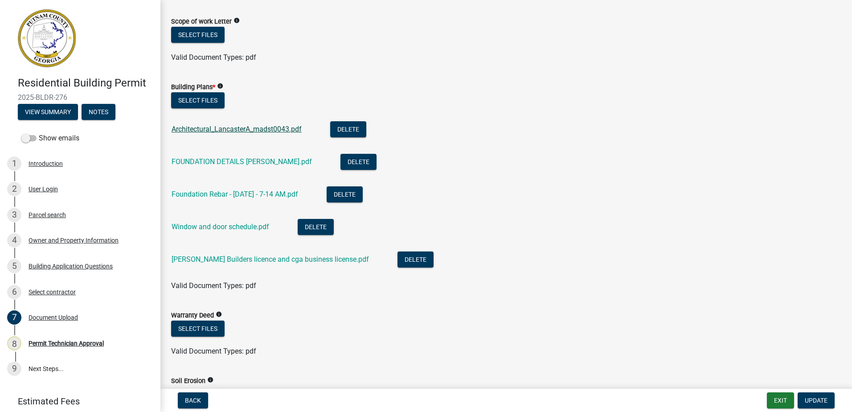
click at [225, 125] on link "Architectural_LancasterA_madst0043.pdf" at bounding box center [237, 129] width 130 height 8
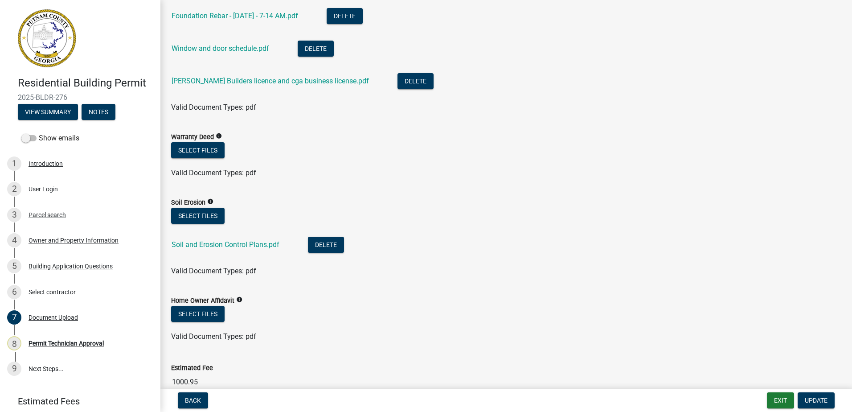
scroll to position [784, 0]
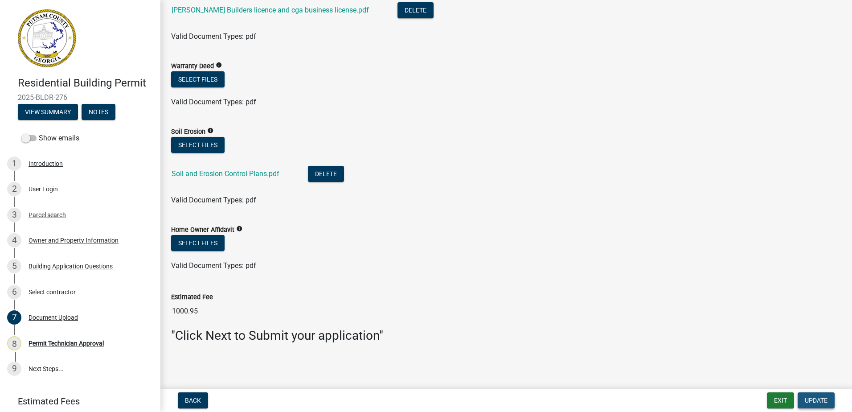
click at [816, 398] on span "Update" at bounding box center [816, 400] width 23 height 7
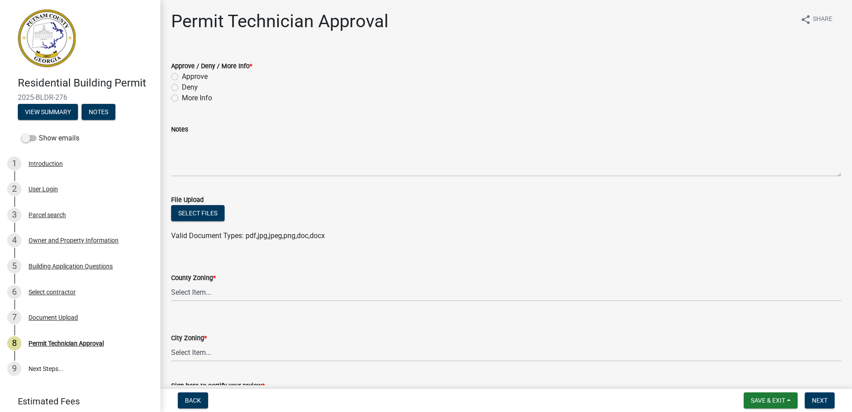
click at [171, 77] on div "Approve / Deny / More Info * Approve Deny More Info" at bounding box center [506, 76] width 684 height 53
click at [182, 78] on label "Approve" at bounding box center [195, 76] width 26 height 11
click at [182, 77] on input "Approve" at bounding box center [185, 74] width 6 height 6
radio input "true"
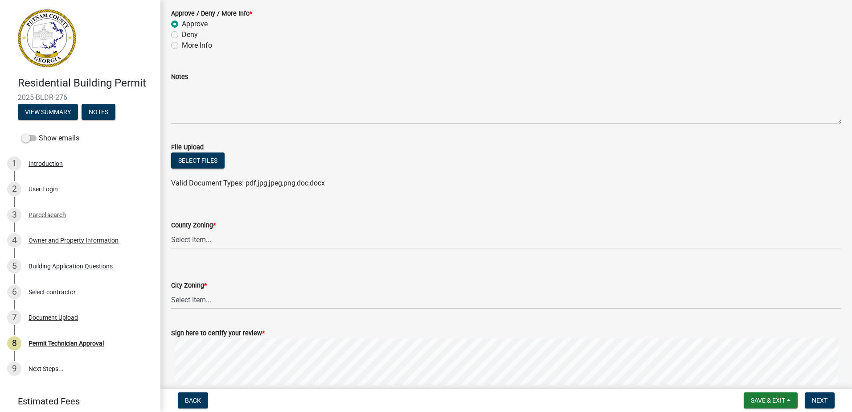
scroll to position [133, 0]
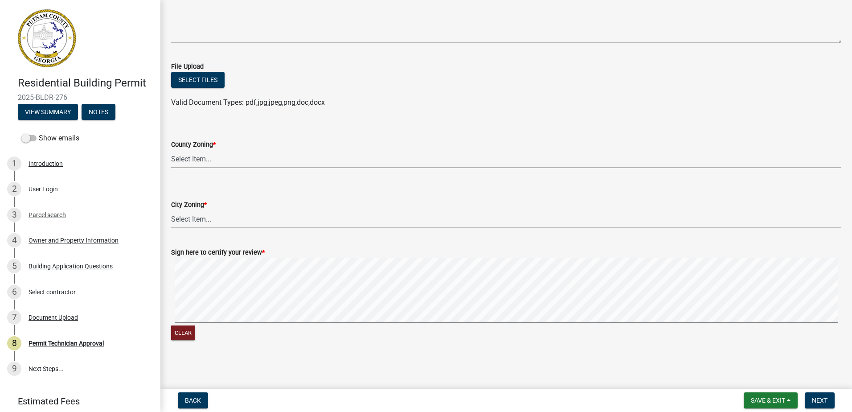
click at [197, 161] on select "Select Item... AG-1 R-1R R-1 R-2 MHP RM-1 RM-3 C-1 C-2 I-M PUD N/A" at bounding box center [506, 159] width 670 height 18
click at [210, 161] on select "Select Item... AG-1 R-1R R-1 R-2 MHP RM-1 RM-3 C-1 C-2 I-M PUD N/A" at bounding box center [506, 159] width 670 height 18
click at [171, 150] on select "Select Item... AG-1 R-1R R-1 R-2 MHP RM-1 RM-3 C-1 C-2 I-M PUD N/A" at bounding box center [506, 159] width 670 height 18
click at [194, 155] on select "Select Item... AG-1 R-1R R-1 R-2 MHP RM-1 RM-3 C-1 C-2 I-M PUD N/A" at bounding box center [506, 159] width 670 height 18
click at [171, 150] on select "Select Item... AG-1 R-1R R-1 R-2 MHP RM-1 RM-3 C-1 C-2 I-M PUD N/A" at bounding box center [506, 159] width 670 height 18
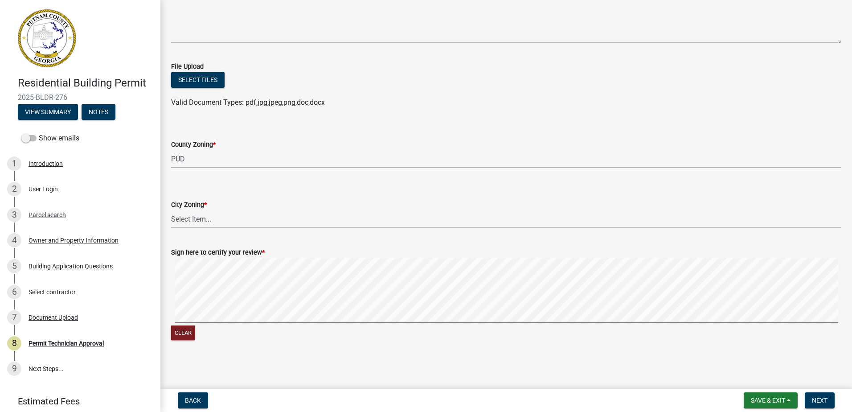
select select "af4fa47c-8bb5-4ba0-9393-e9f4e4358ca2"
click at [202, 224] on select "Select Item... A-1 A-2 R-1 R-2 R-3 R-4 MHP C-1 C-2 I-1 I-2 DB FH H-P N/A" at bounding box center [506, 219] width 670 height 18
click at [171, 210] on select "Select Item... A-1 A-2 R-1 R-2 R-3 R-4 MHP C-1 C-2 I-1 I-2 DB FH H-P N/A" at bounding box center [506, 219] width 670 height 18
select select "83394b22-4a11-496c-8e5c-75ade2e72faf"
click at [402, 206] on wm-data-entity-input-list "Approve / Deny / More Info * Approve Deny More Info Notes File Upload Select fi…" at bounding box center [506, 134] width 670 height 434
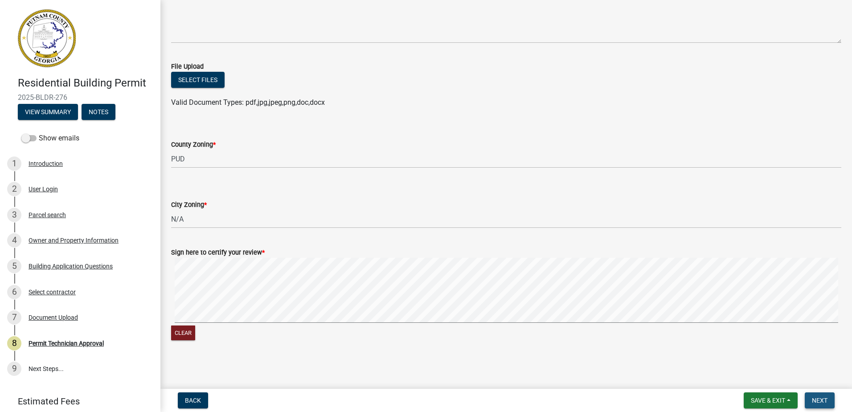
click at [810, 397] on button "Next" at bounding box center [820, 400] width 30 height 16
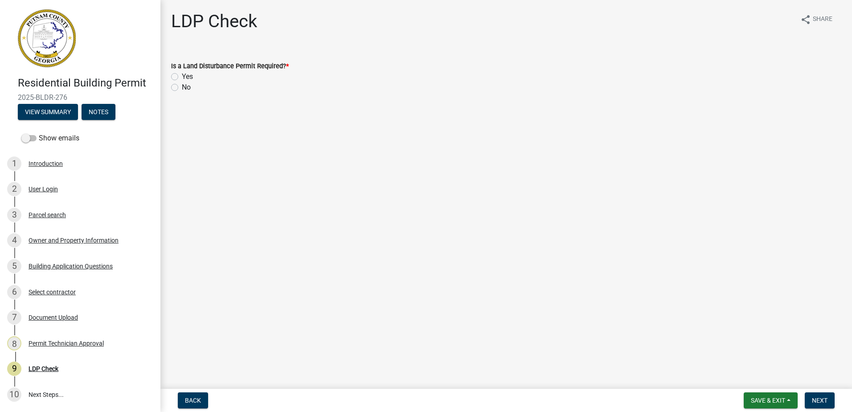
click at [179, 76] on div "Yes" at bounding box center [506, 76] width 670 height 11
drag, startPoint x: 175, startPoint y: 74, endPoint x: 240, endPoint y: 78, distance: 64.7
click at [182, 74] on label "Yes" at bounding box center [187, 76] width 11 height 11
click at [182, 74] on input "Yes" at bounding box center [185, 74] width 6 height 6
radio input "true"
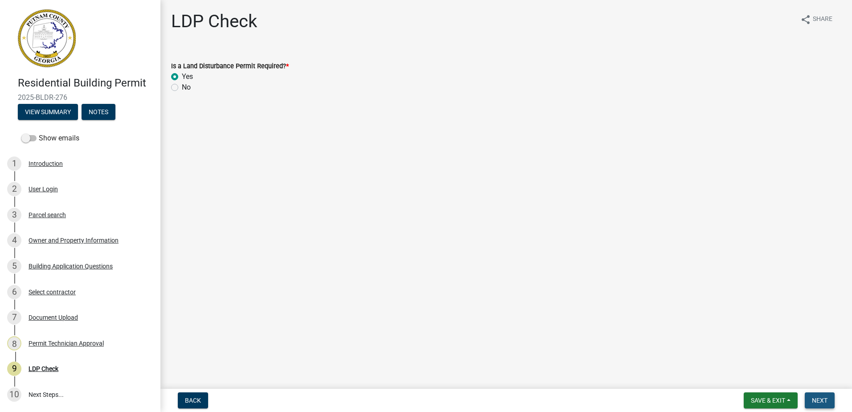
drag, startPoint x: 830, startPoint y: 395, endPoint x: 835, endPoint y: 377, distance: 17.9
click at [830, 395] on button "Next" at bounding box center [820, 400] width 30 height 16
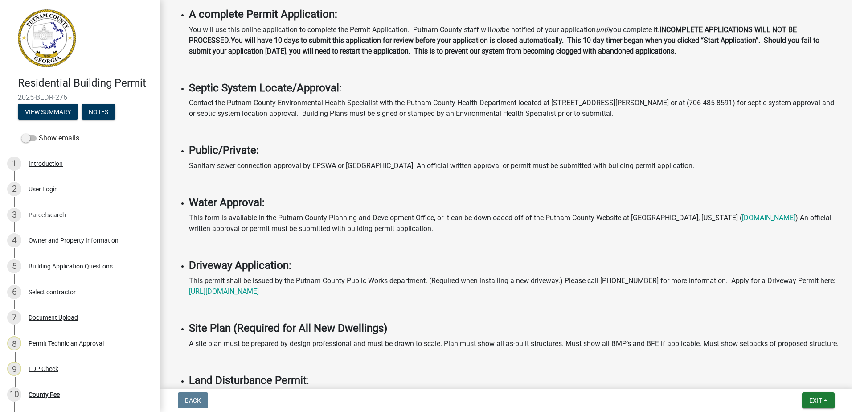
scroll to position [267, 0]
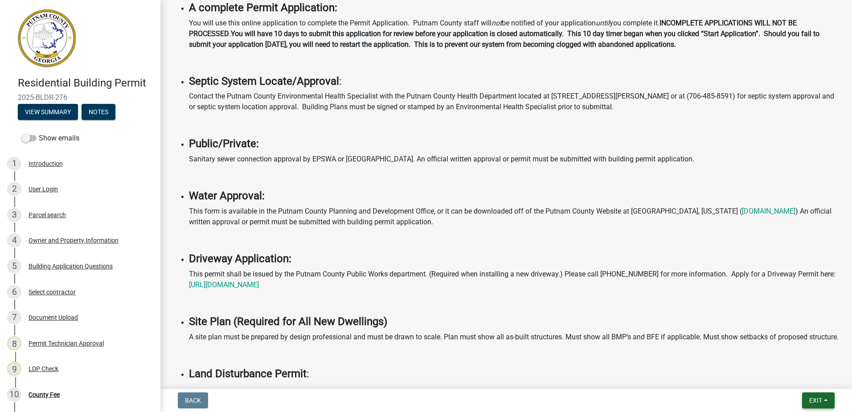
click at [812, 396] on button "Exit" at bounding box center [818, 400] width 33 height 16
click at [807, 375] on button "Save & Exit" at bounding box center [799, 376] width 71 height 21
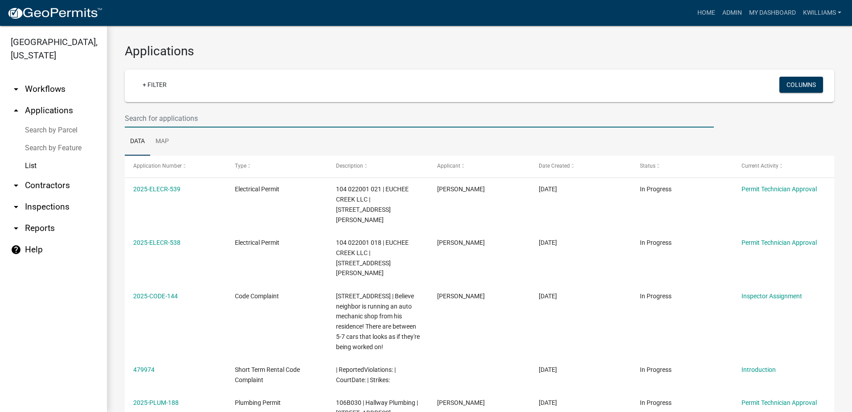
click at [202, 119] on input "text" at bounding box center [419, 118] width 589 height 18
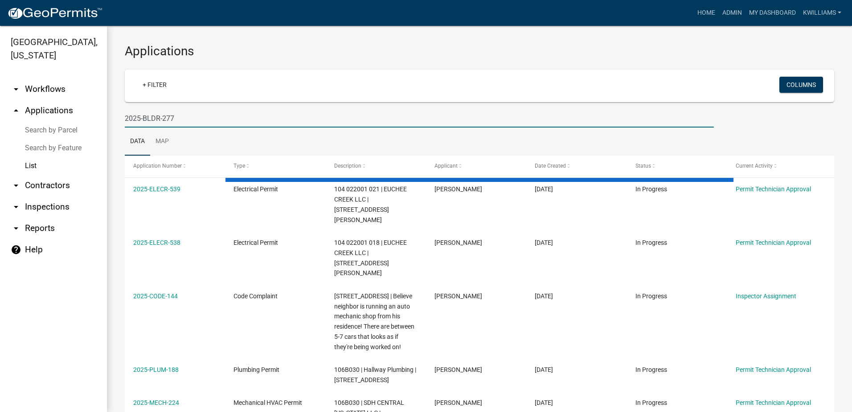
type input "2025-BLDR-277"
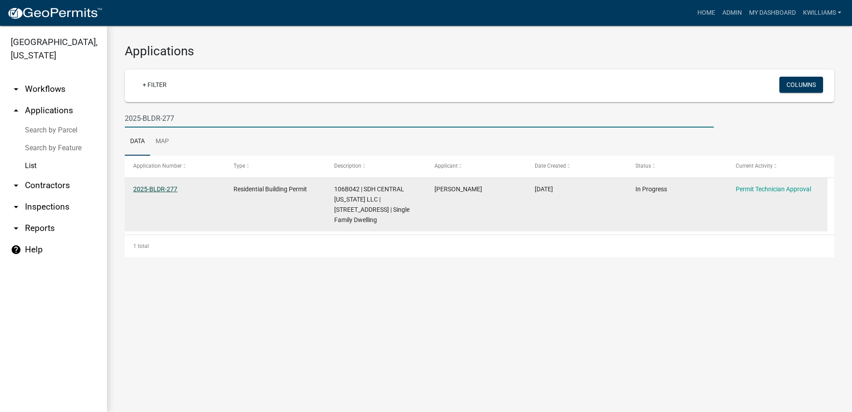
click at [161, 189] on link "2025-BLDR-277" at bounding box center [155, 188] width 44 height 7
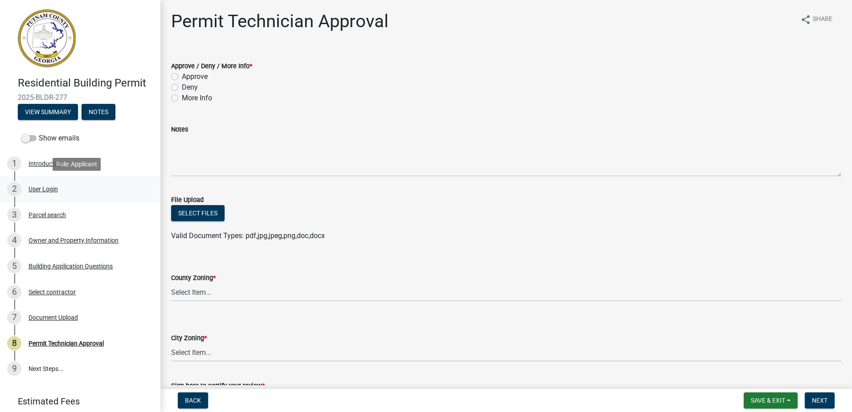
click at [34, 194] on div "2 User Login" at bounding box center [76, 189] width 139 height 14
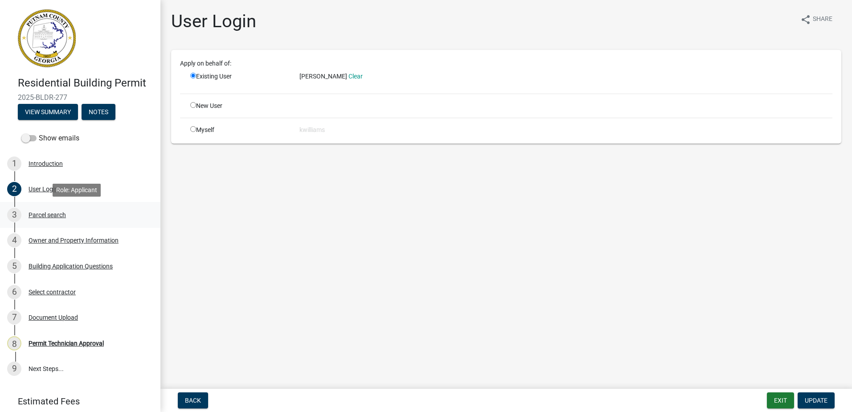
click at [44, 214] on div "Parcel search" at bounding box center [47, 215] width 37 height 6
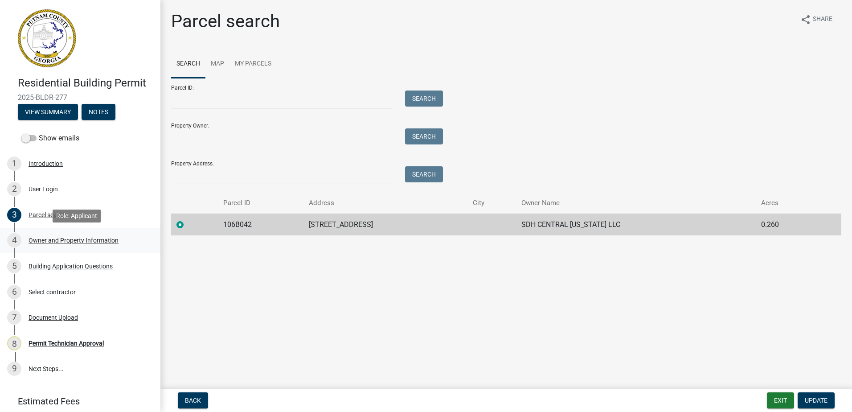
click at [60, 236] on div "4 Owner and Property Information" at bounding box center [76, 240] width 139 height 14
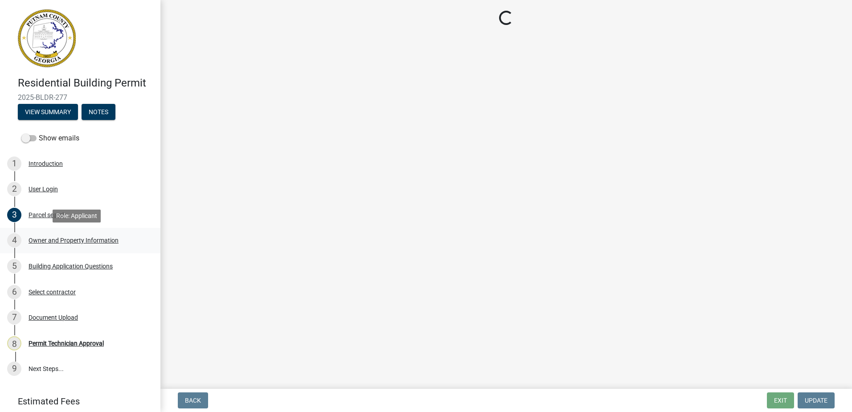
select select "af4fa47c-8bb5-4ba0-9393-e9f4e4358ca2"
select select "8e53ab76-c026-4800-bafa-f3959daf7b99"
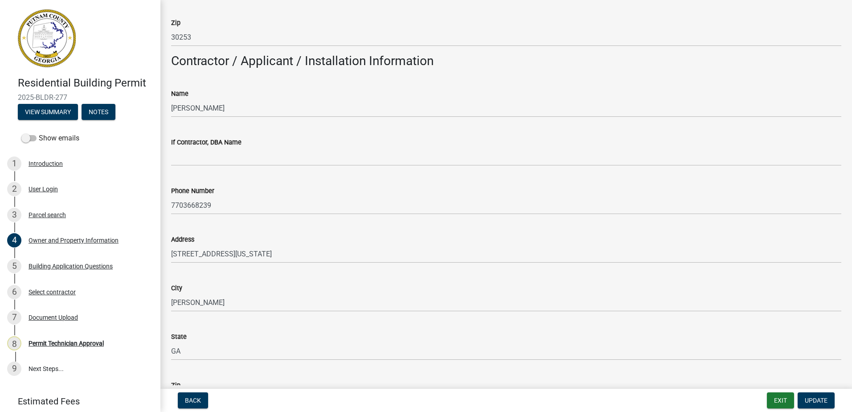
scroll to position [669, 0]
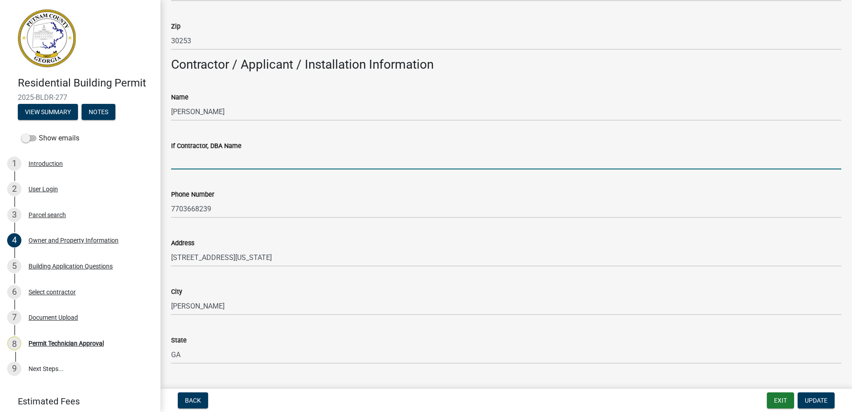
click at [214, 161] on input "If Contractor, DBA Name" at bounding box center [506, 160] width 670 height 18
type input "[PERSON_NAME] Homes"
select select "83394b22-4a11-496c-8e5c-75ade2e72faf"
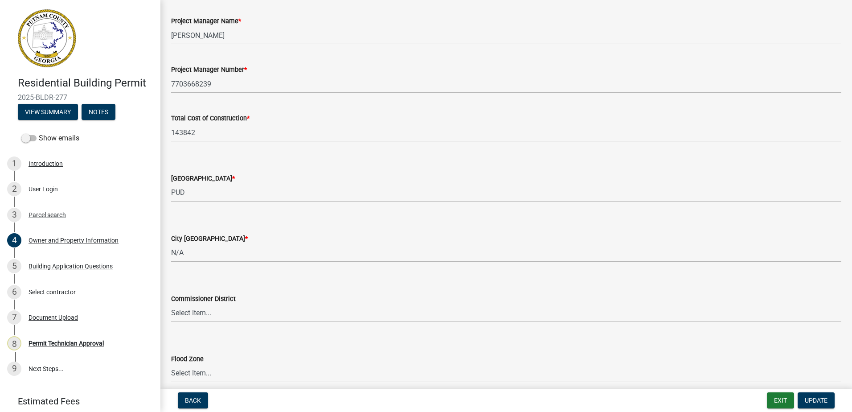
scroll to position [1454, 0]
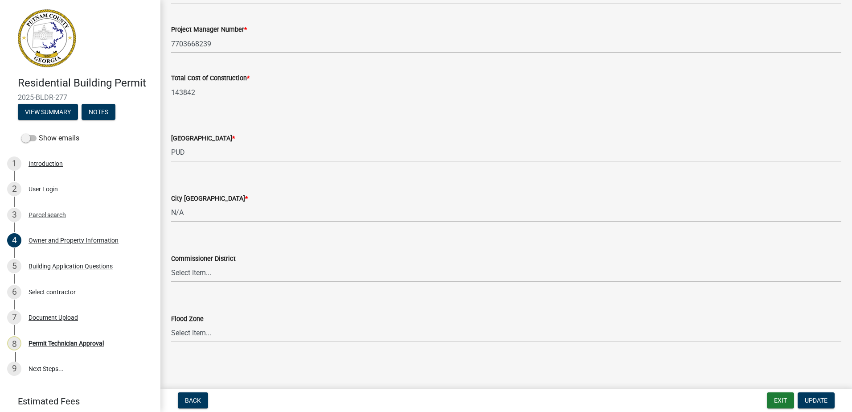
click at [234, 275] on select "Select Item... District 1 District 2 District 3 District 4" at bounding box center [506, 273] width 670 height 18
click at [171, 264] on select "Select Item... District 1 District 2 District 3 District 4" at bounding box center [506, 273] width 670 height 18
select select "ece5c1a9-df30-4702-9587-5deee23533b7"
click at [828, 404] on button "Update" at bounding box center [816, 400] width 37 height 16
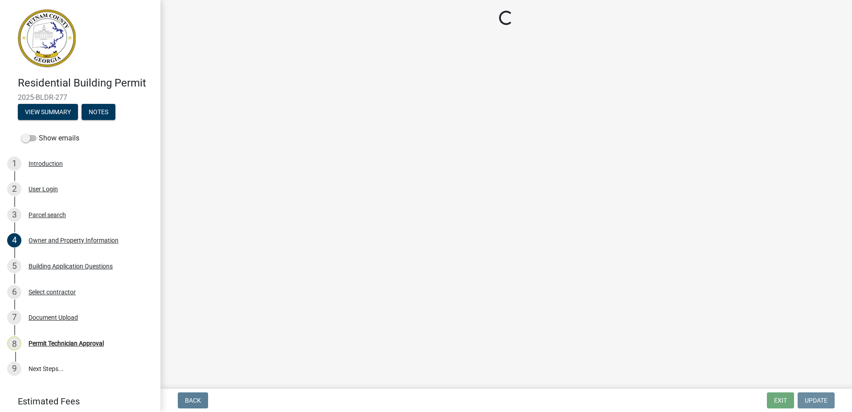
scroll to position [0, 0]
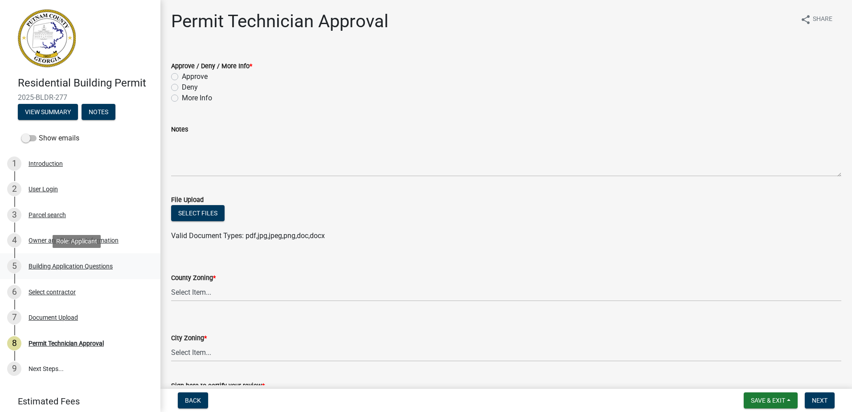
click at [52, 270] on div "5 Building Application Questions" at bounding box center [76, 266] width 139 height 14
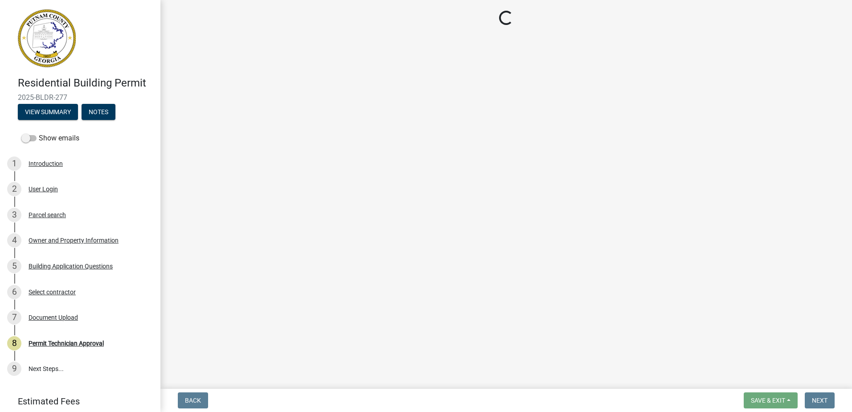
select select "2ec94193-6885-4dbb-8fbc-a6ee81e417fe"
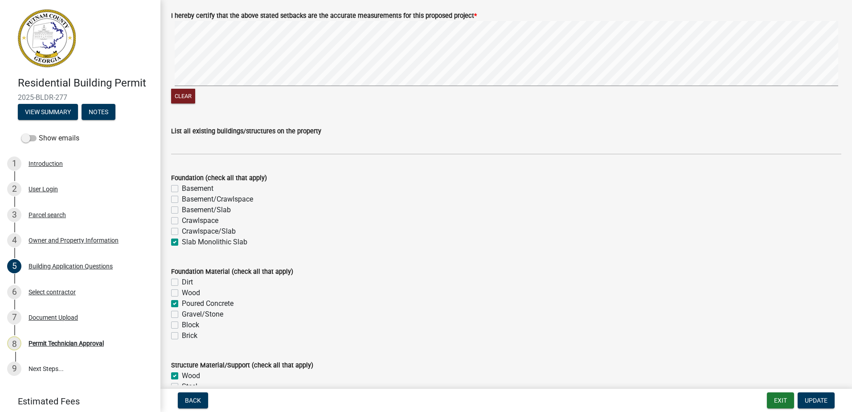
scroll to position [1560, 0]
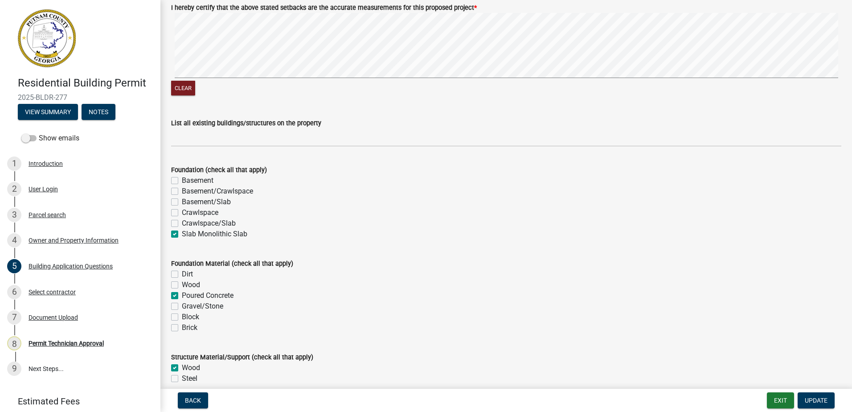
click at [168, 129] on div "List all existing buildings/structures on the property" at bounding box center [506, 125] width 684 height 41
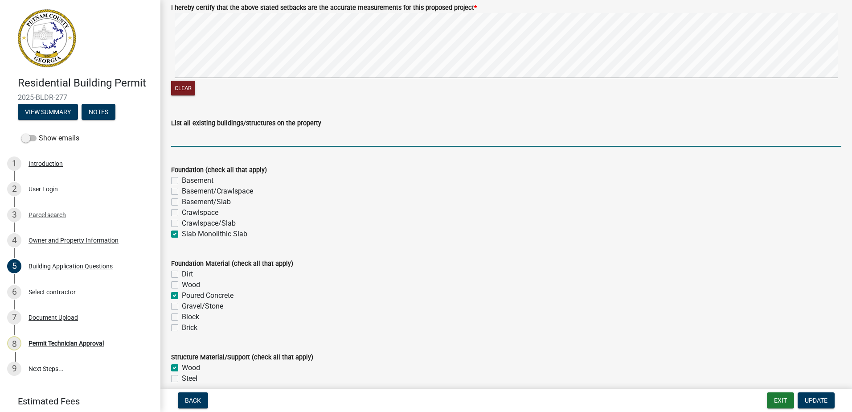
click at [184, 147] on input "List all existing buildings/structures on the property" at bounding box center [506, 137] width 670 height 18
type input "None"
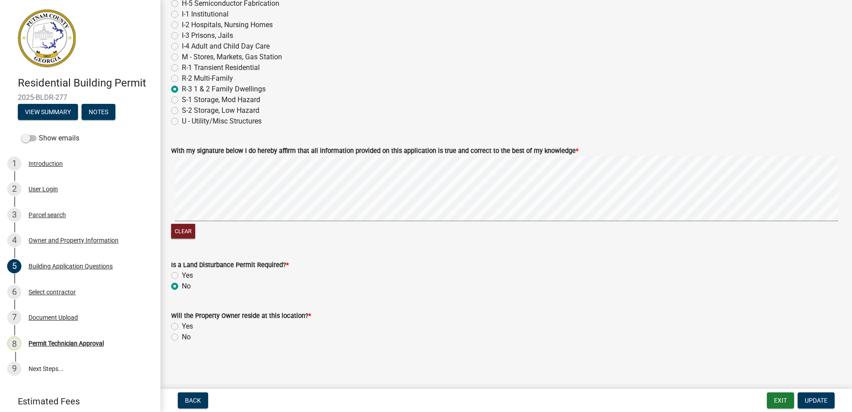
scroll to position [3747, 0]
click at [179, 341] on div "No" at bounding box center [506, 337] width 670 height 11
click at [182, 339] on label "No" at bounding box center [186, 337] width 9 height 11
click at [182, 337] on input "No" at bounding box center [185, 335] width 6 height 6
radio input "true"
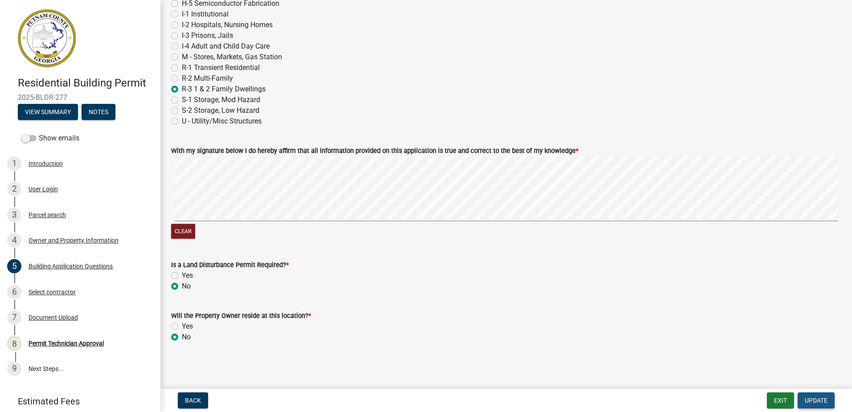
click at [823, 398] on span "Update" at bounding box center [816, 400] width 23 height 7
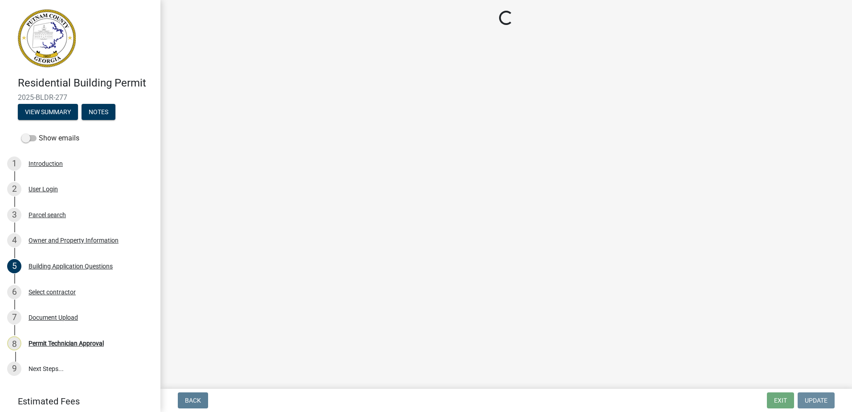
scroll to position [0, 0]
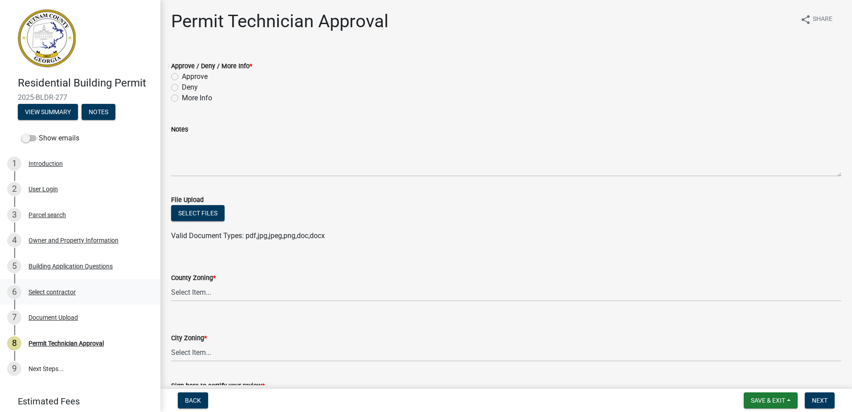
click at [33, 297] on div "6 Select contractor" at bounding box center [76, 292] width 139 height 14
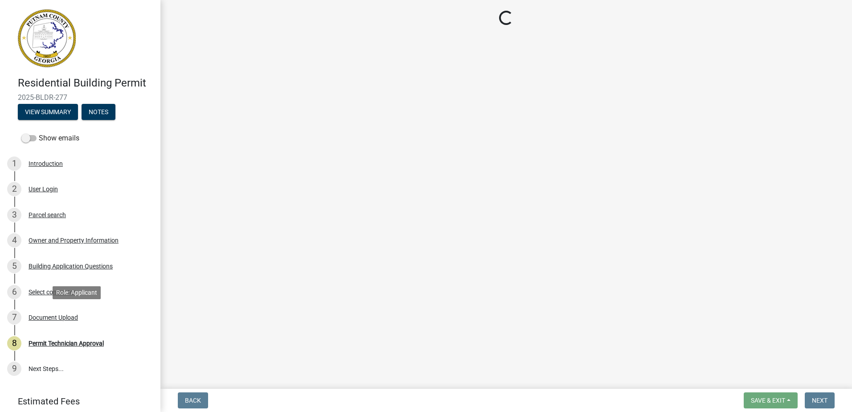
click at [47, 317] on div "Document Upload" at bounding box center [53, 317] width 49 height 6
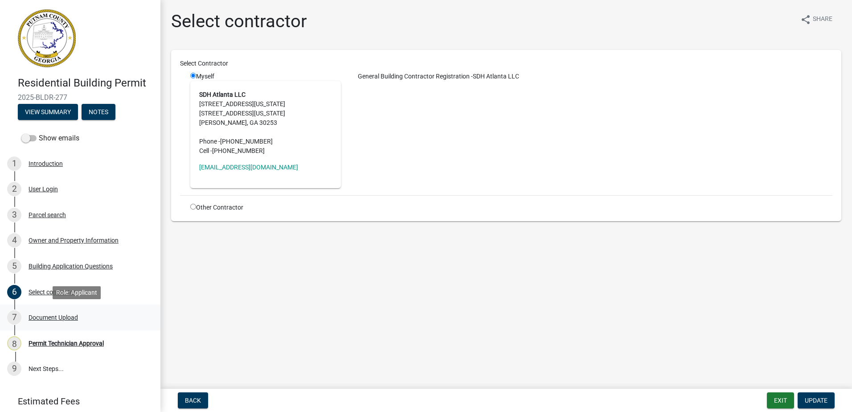
click at [43, 318] on div "Document Upload" at bounding box center [53, 317] width 49 height 6
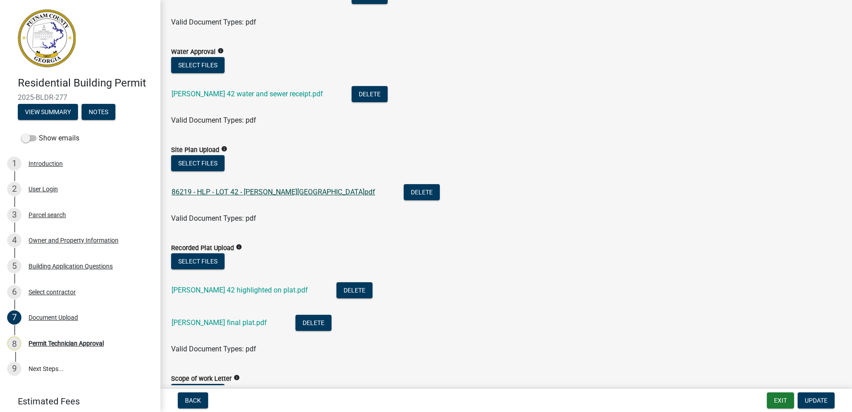
scroll to position [178, 0]
click at [264, 186] on div "86219 - HLP - LOT 42 - [PERSON_NAME][GEOGRAPHIC_DATA]pdf" at bounding box center [281, 193] width 218 height 18
click at [263, 193] on link "86219 - HLP - LOT 42 - [PERSON_NAME][GEOGRAPHIC_DATA]pdf" at bounding box center [274, 191] width 204 height 8
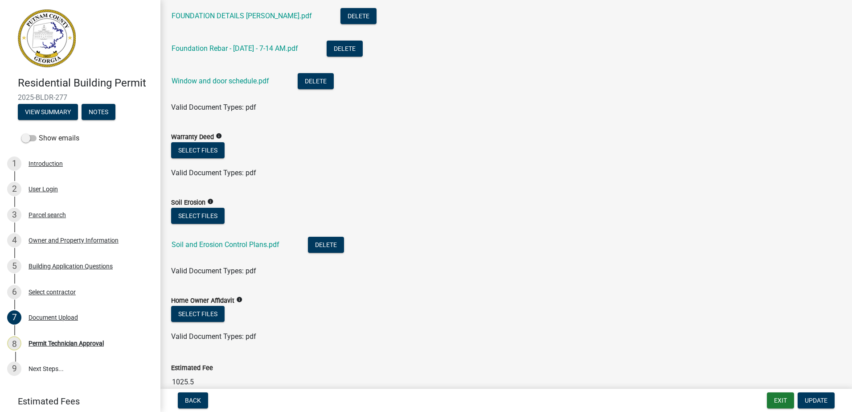
scroll to position [784, 0]
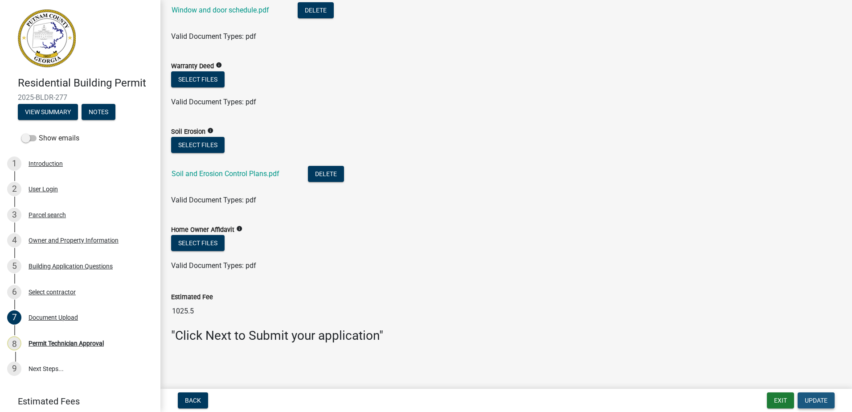
click at [821, 401] on span "Update" at bounding box center [816, 400] width 23 height 7
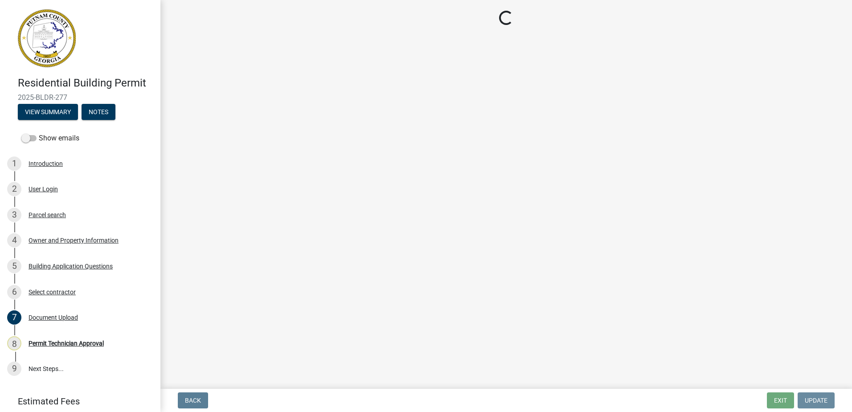
scroll to position [0, 0]
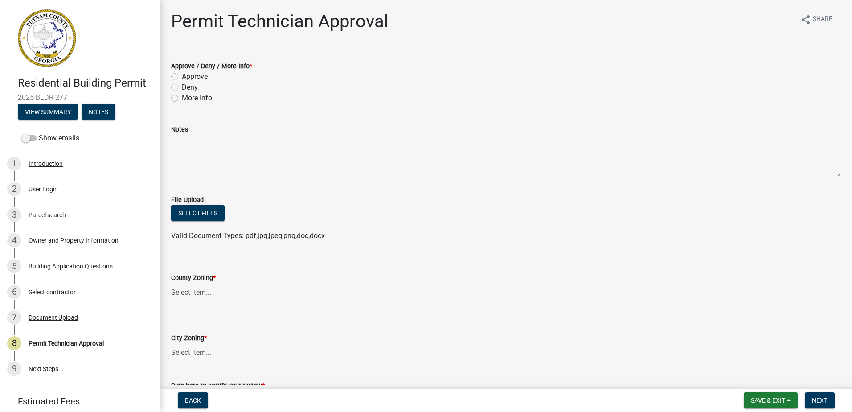
click at [173, 73] on div "Approve" at bounding box center [506, 76] width 670 height 11
click at [182, 78] on label "Approve" at bounding box center [195, 76] width 26 height 11
click at [182, 77] on input "Approve" at bounding box center [185, 74] width 6 height 6
radio input "true"
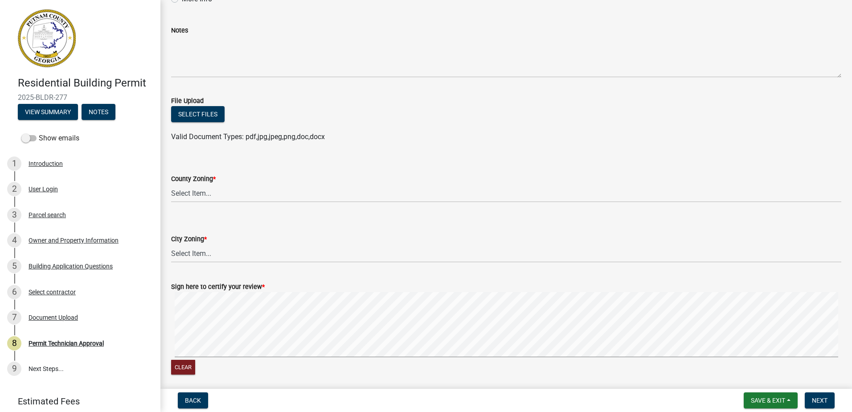
scroll to position [89, 0]
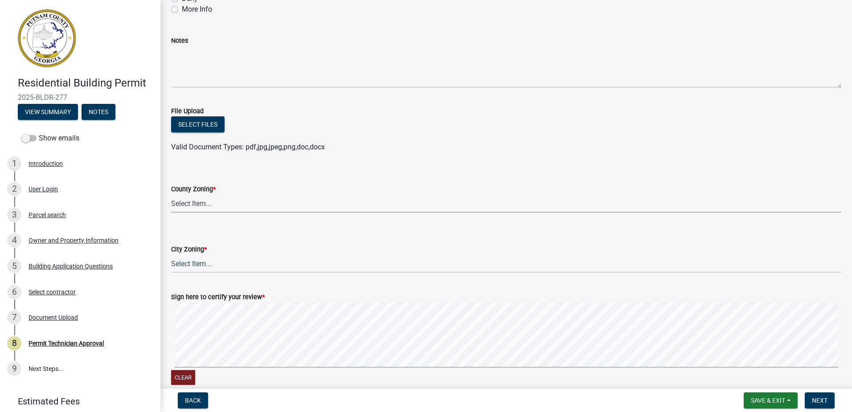
click at [195, 204] on select "Select Item... AG-1 R-1R R-1 R-2 MHP RM-1 RM-3 C-1 C-2 I-M PUD N/A" at bounding box center [506, 203] width 670 height 18
click at [171, 194] on select "Select Item... AG-1 R-1R R-1 R-2 MHP RM-1 RM-3 C-1 C-2 I-M PUD N/A" at bounding box center [506, 203] width 670 height 18
select select "af4fa47c-8bb5-4ba0-9393-e9f4e4358ca2"
click at [179, 267] on select "Select Item... A-1 A-2 R-1 R-2 R-3 R-4 MHP C-1 C-2 I-1 I-2 DB FH H-P N/A" at bounding box center [506, 264] width 670 height 18
click at [171, 255] on select "Select Item... A-1 A-2 R-1 R-2 R-3 R-4 MHP C-1 C-2 I-1 I-2 DB FH H-P N/A" at bounding box center [506, 264] width 670 height 18
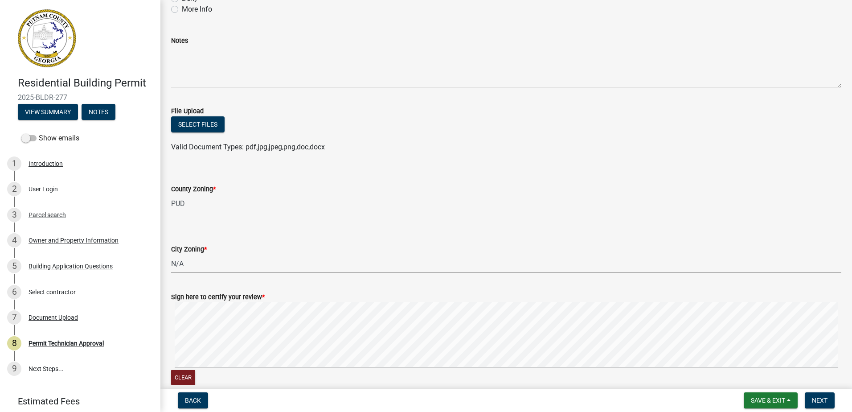
select select "83394b22-4a11-496c-8e5c-75ade2e72faf"
click at [817, 403] on span "Next" at bounding box center [820, 400] width 16 height 7
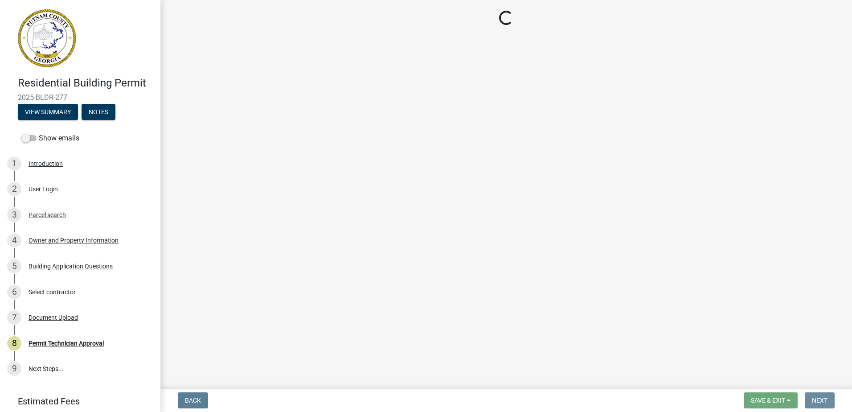
scroll to position [0, 0]
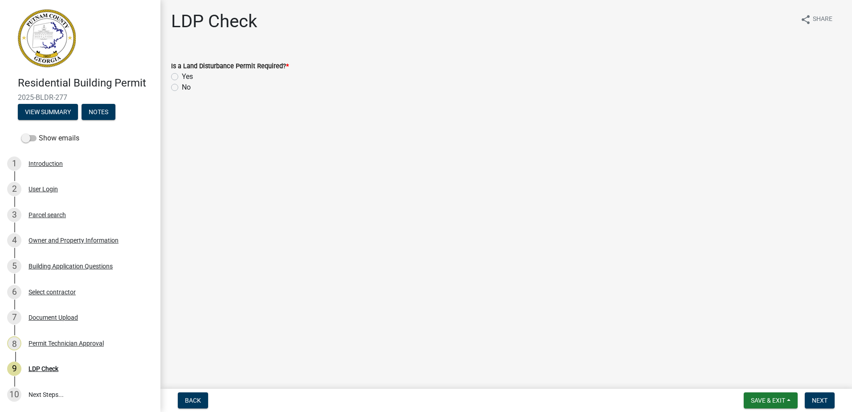
click at [176, 72] on div "Yes" at bounding box center [506, 76] width 670 height 11
click at [176, 74] on div "Yes" at bounding box center [506, 76] width 670 height 11
click at [182, 77] on label "Yes" at bounding box center [187, 76] width 11 height 11
click at [182, 77] on input "Yes" at bounding box center [185, 74] width 6 height 6
radio input "true"
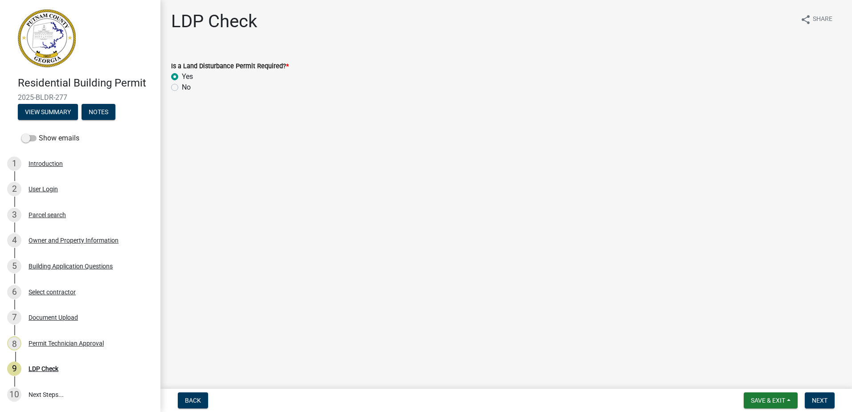
click at [834, 409] on nav "Back Save & Exit Save Save & Exit Next" at bounding box center [506, 400] width 692 height 23
click at [821, 390] on nav "Back Save & Exit Save Save & Exit Next" at bounding box center [506, 400] width 692 height 23
click at [818, 395] on button "Next" at bounding box center [820, 400] width 30 height 16
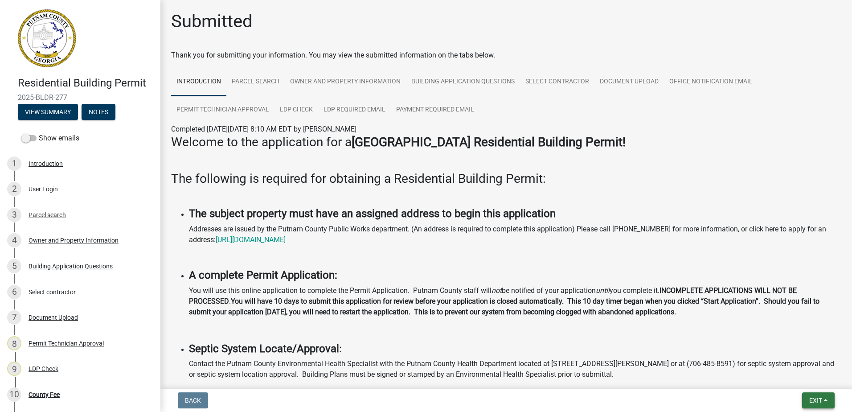
click at [803, 407] on button "Exit" at bounding box center [818, 400] width 33 height 16
click at [809, 380] on button "Save & Exit" at bounding box center [799, 376] width 71 height 21
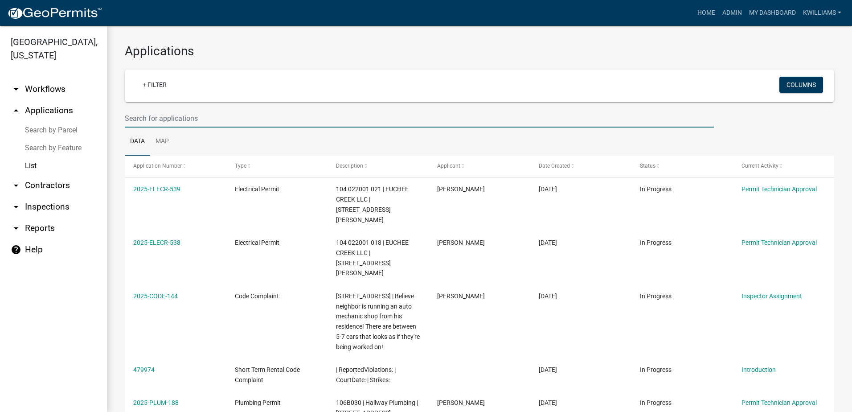
click at [214, 120] on input "text" at bounding box center [419, 118] width 589 height 18
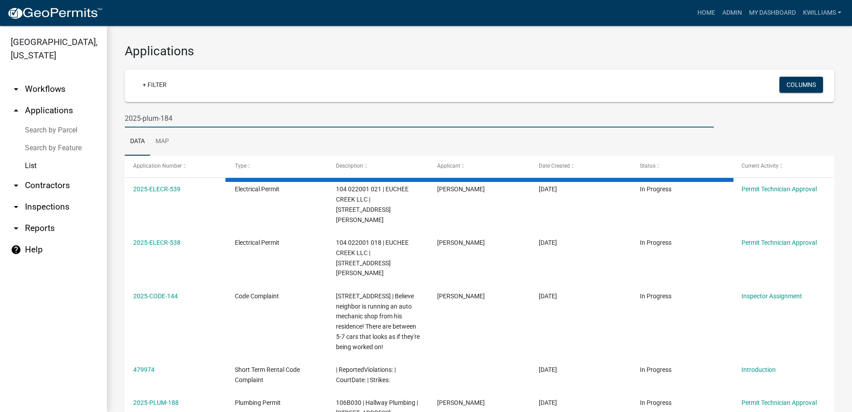
type input "2025-plum-184"
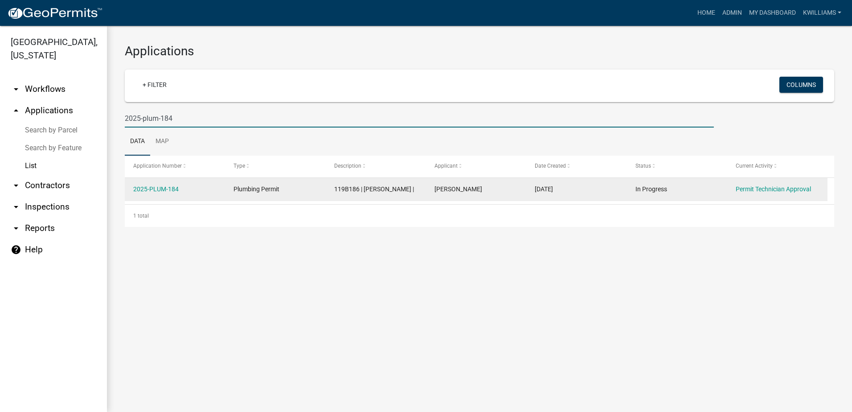
click at [165, 195] on datatable-body-cell "2025-PLUM-184" at bounding box center [175, 189] width 100 height 23
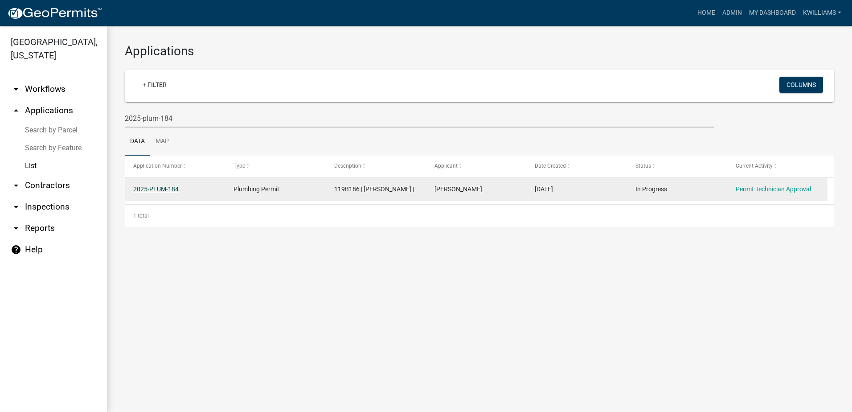
click at [164, 192] on link "2025-PLUM-184" at bounding box center [155, 188] width 45 height 7
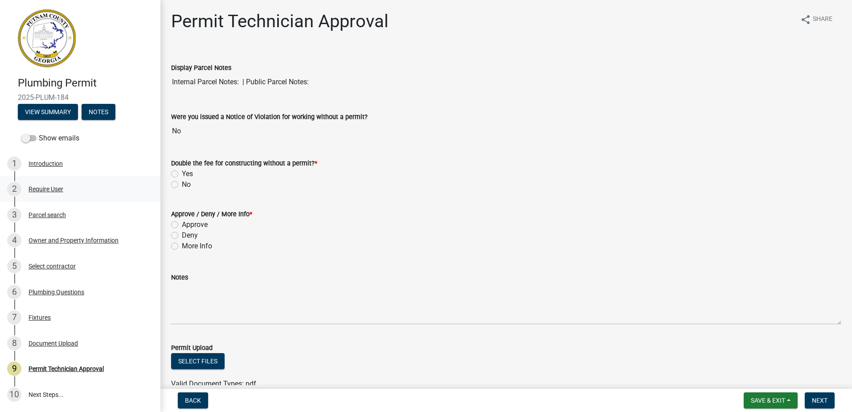
click at [50, 188] on div "Require User" at bounding box center [46, 189] width 35 height 6
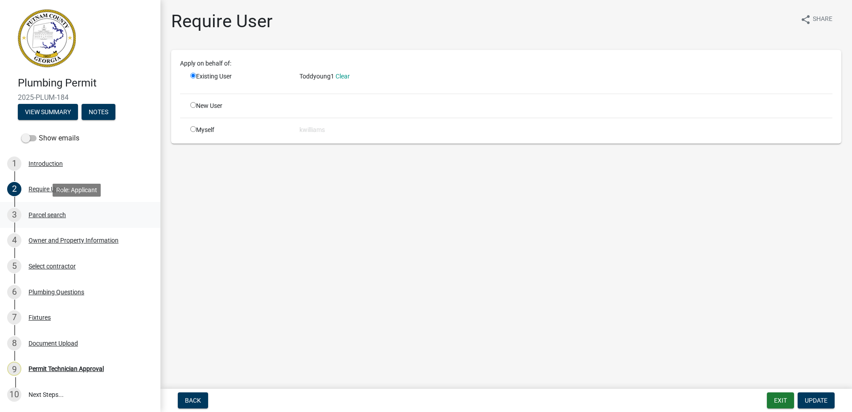
click at [41, 218] on div "Parcel search" at bounding box center [47, 215] width 37 height 6
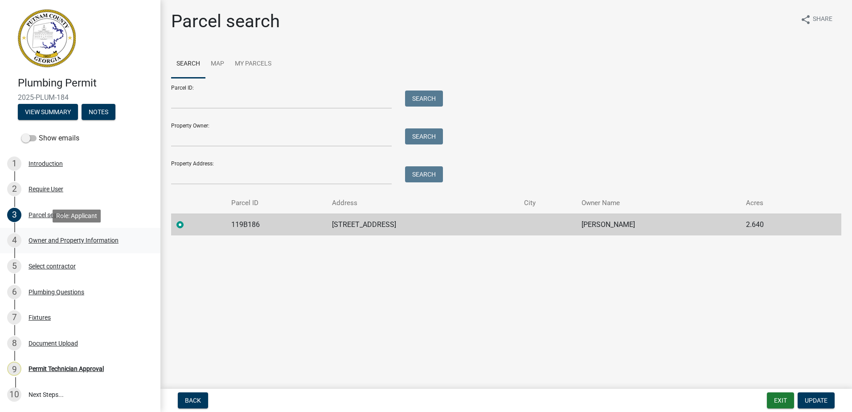
click at [35, 234] on div "4 Owner and Property Information" at bounding box center [76, 240] width 139 height 14
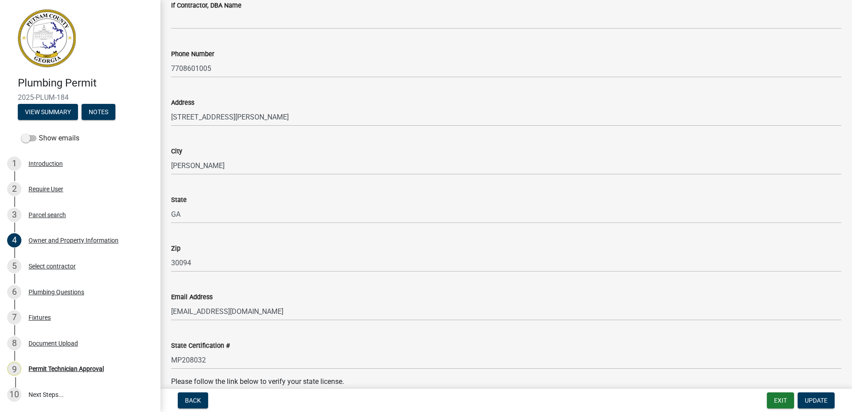
scroll to position [846, 0]
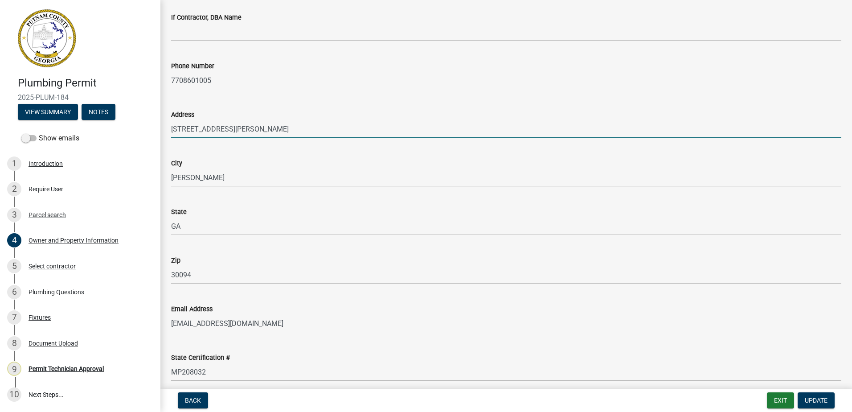
drag, startPoint x: 234, startPoint y: 133, endPoint x: 149, endPoint y: 137, distance: 84.4
click at [149, 137] on div "Plumbing Permit 2025-PLUM-184 View Summary Notes Show emails 1 Introduction 2 R…" at bounding box center [426, 206] width 852 height 412
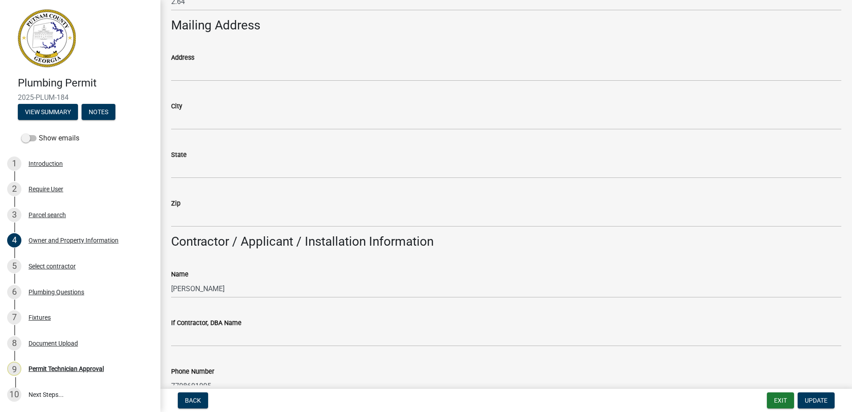
scroll to position [534, 0]
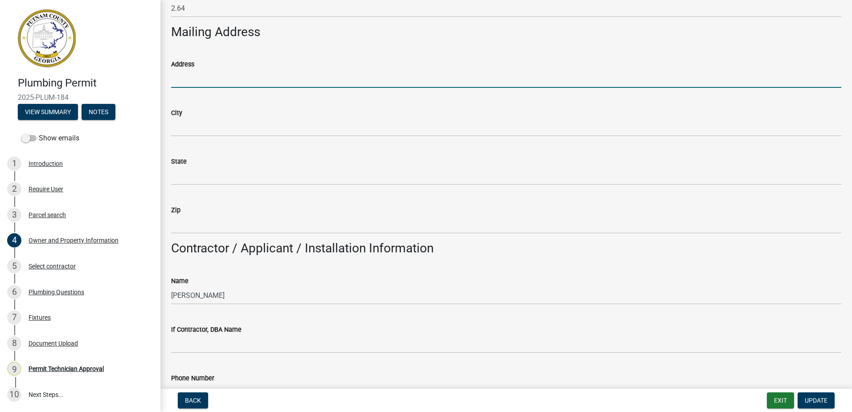
click at [188, 78] on input "Address" at bounding box center [506, 79] width 670 height 18
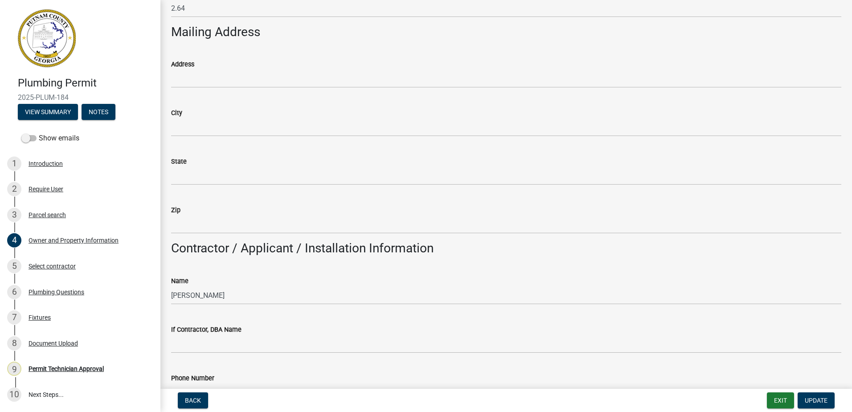
drag, startPoint x: 188, startPoint y: 78, endPoint x: 346, endPoint y: 102, distance: 160.1
click at [346, 102] on div "City" at bounding box center [506, 115] width 670 height 41
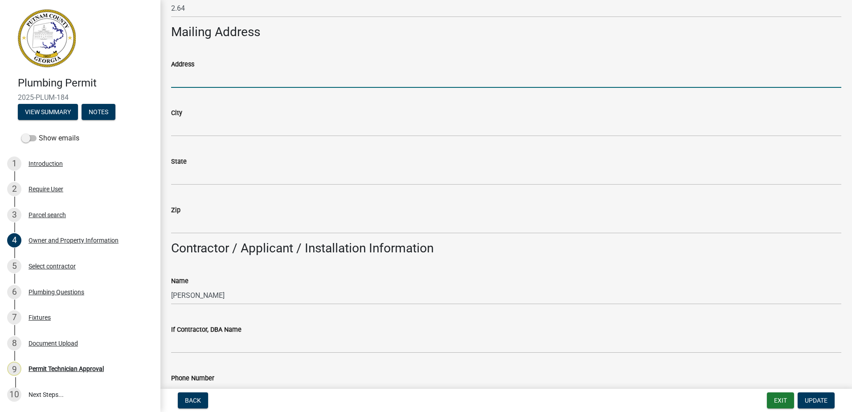
click at [180, 82] on input "Address" at bounding box center [506, 79] width 670 height 18
type input "[STREET_ADDRESS][PERSON_NAME]"
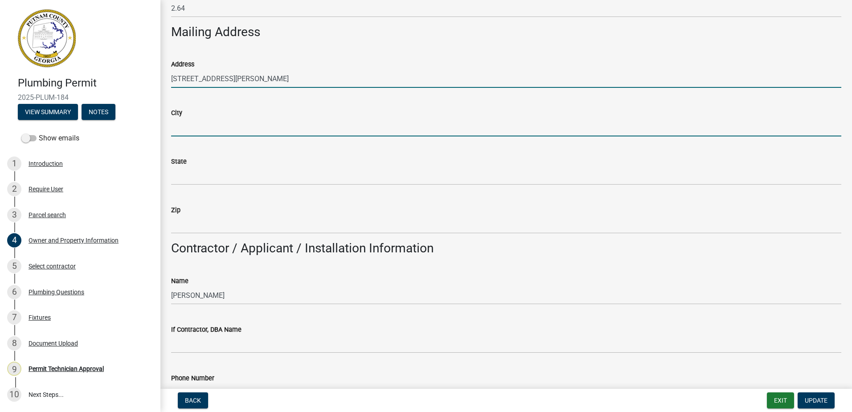
type input "[PERSON_NAME]"
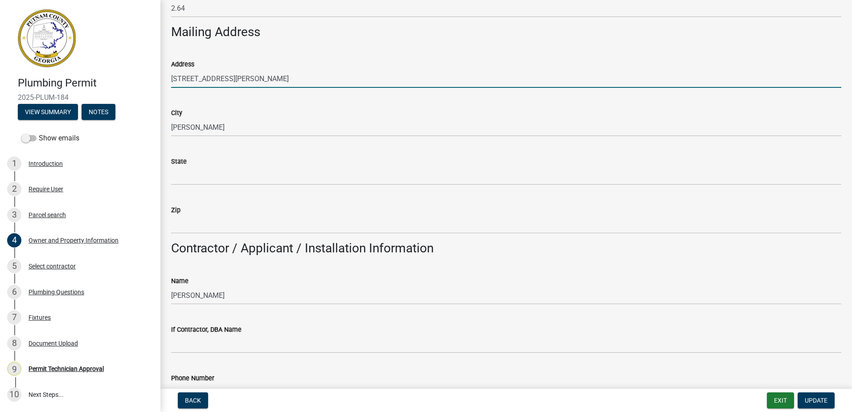
type input "GA"
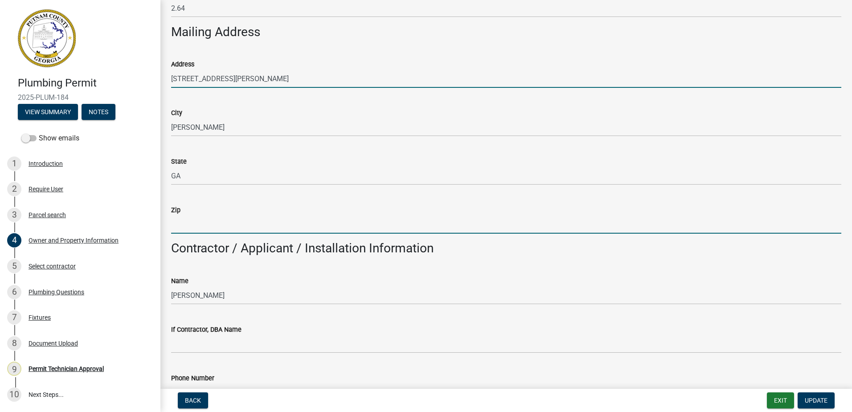
type input "30094"
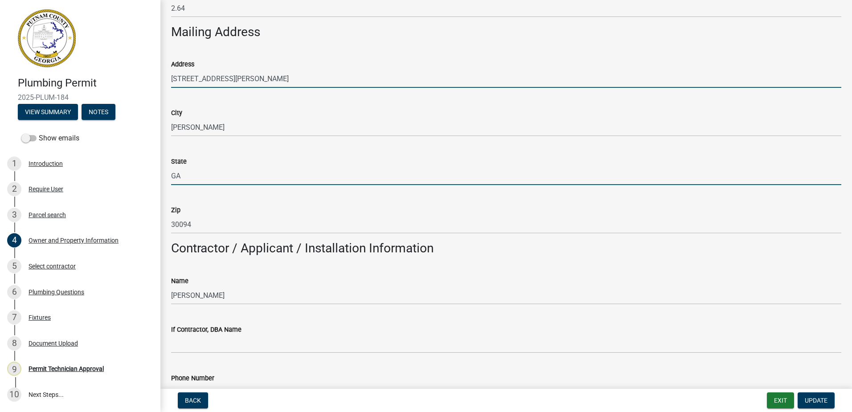
click at [266, 167] on input "GA" at bounding box center [506, 176] width 670 height 18
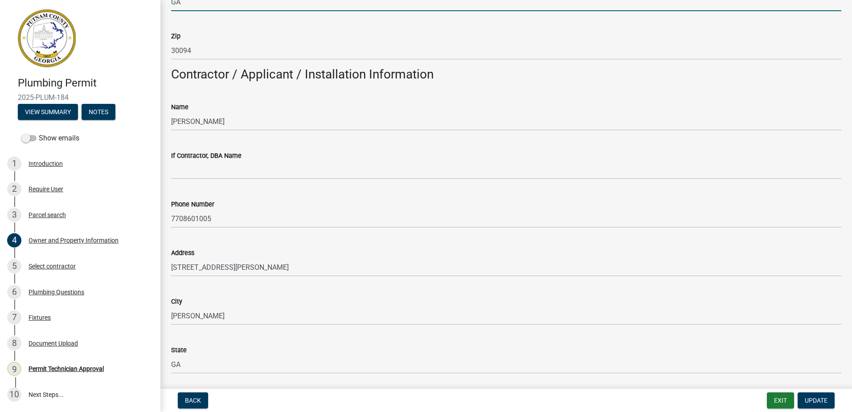
scroll to position [756, 0]
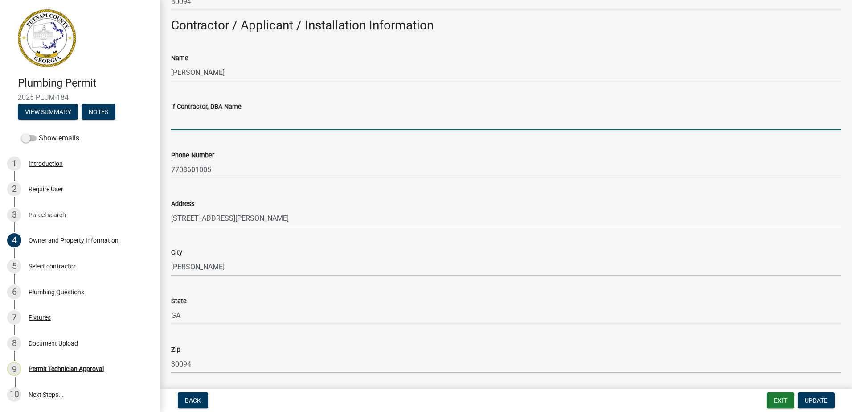
click at [199, 113] on input "If Contractor, DBA Name" at bounding box center [506, 121] width 670 height 18
type input "[PERSON_NAME] Plumbing"
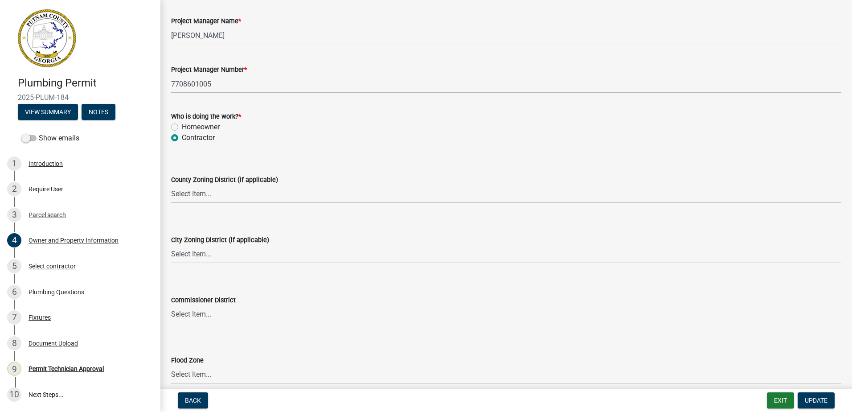
scroll to position [1470, 0]
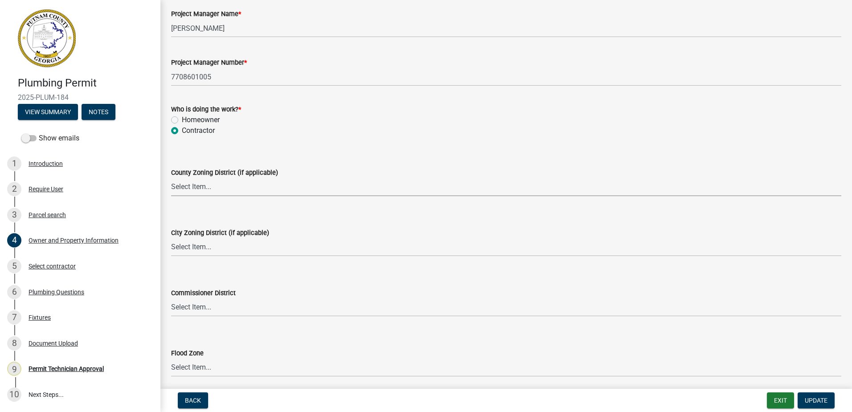
click at [221, 189] on select "Select Item... AG-1 R-1R R-1 R-2 MHP RM-1 RM-3 C-1 C-2 I-M PUD N/A" at bounding box center [506, 187] width 670 height 18
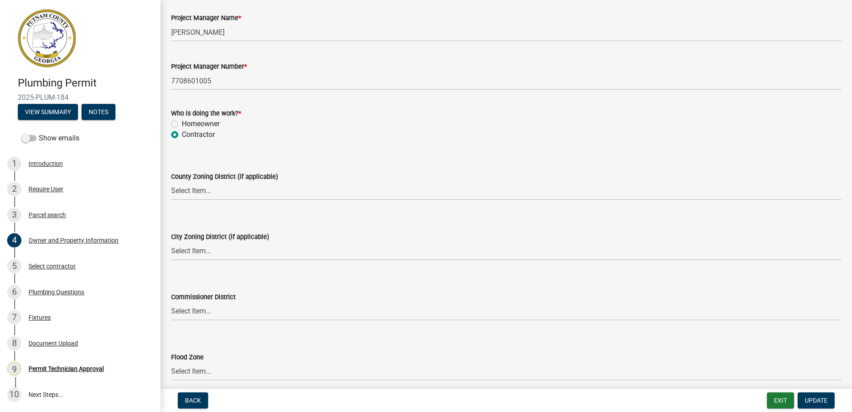
scroll to position [1504, 0]
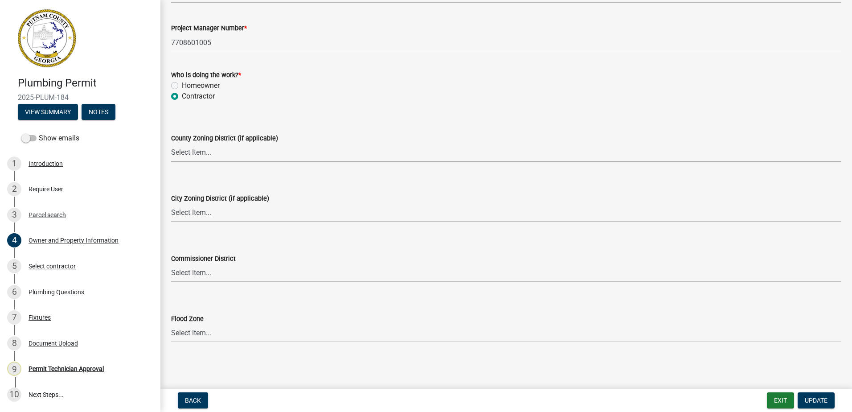
click at [195, 154] on select "Select Item... AG-1 R-1R R-1 R-2 MHP RM-1 RM-3 C-1 C-2 I-M PUD N/A" at bounding box center [506, 153] width 670 height 18
click at [171, 144] on select "Select Item... AG-1 R-1R R-1 R-2 MHP RM-1 RM-3 C-1 C-2 I-M PUD N/A" at bounding box center [506, 153] width 670 height 18
select select "a6b90f04-145f-43dc-a4e6-6d5ec8e28ec9"
click at [188, 217] on select "Select Item... A-1 A-2 R-1 R-2 R-3 R-4 MHP C-1 C-2 I-1 I-2 DB FH H-P N/A" at bounding box center [506, 213] width 670 height 18
click at [171, 204] on select "Select Item... A-1 A-2 R-1 R-2 R-3 R-4 MHP C-1 C-2 I-1 I-2 DB FH H-P N/A" at bounding box center [506, 213] width 670 height 18
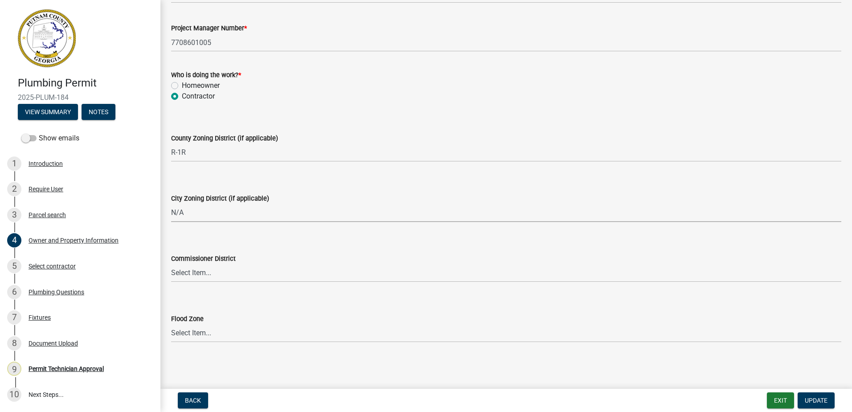
select select "83394b22-4a11-496c-8e5c-75ade2e72faf"
click at [181, 273] on select "Select Item... District 1 District 2 District 3 District 4" at bounding box center [506, 273] width 670 height 18
click at [171, 264] on select "Select Item... District 1 District 2 District 3 District 4" at bounding box center [506, 273] width 670 height 18
select select "ece5c1a9-df30-4702-9587-5deee23533b7"
click at [811, 397] on span "Update" at bounding box center [816, 400] width 23 height 7
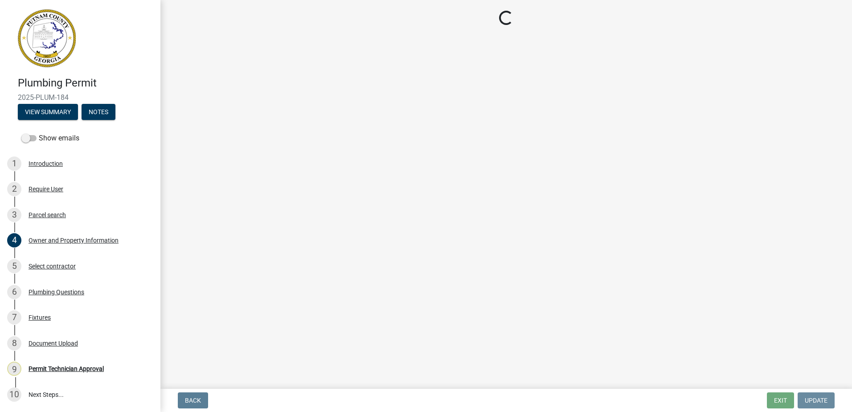
scroll to position [0, 0]
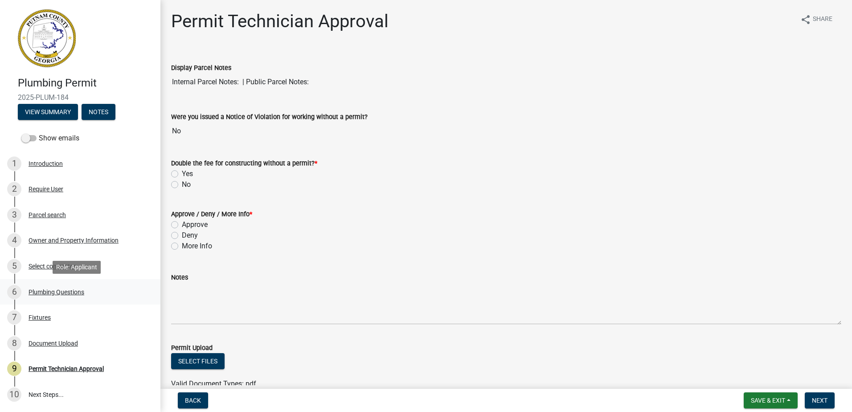
click at [42, 289] on div "Plumbing Questions" at bounding box center [57, 292] width 56 height 6
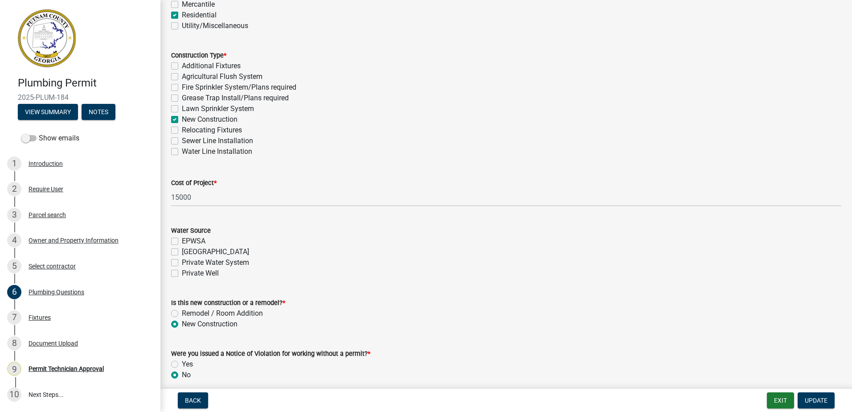
scroll to position [257, 0]
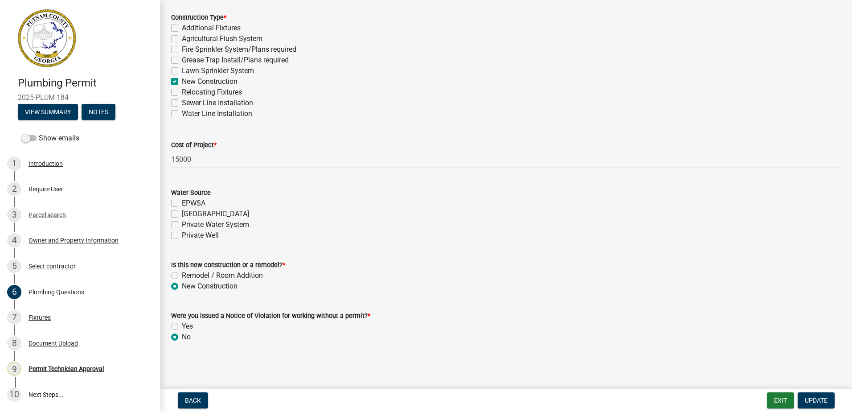
click at [182, 214] on label "[GEOGRAPHIC_DATA]" at bounding box center [215, 214] width 67 height 11
click at [182, 214] on input "[GEOGRAPHIC_DATA]" at bounding box center [185, 212] width 6 height 6
checkbox input "true"
checkbox input "false"
checkbox input "true"
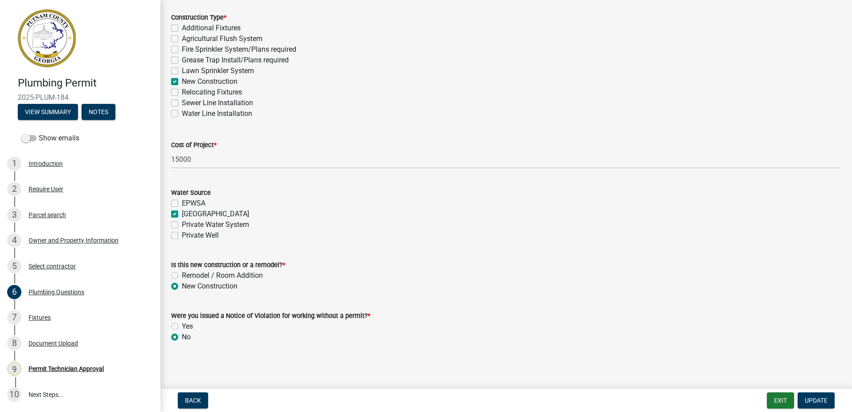
checkbox input "false"
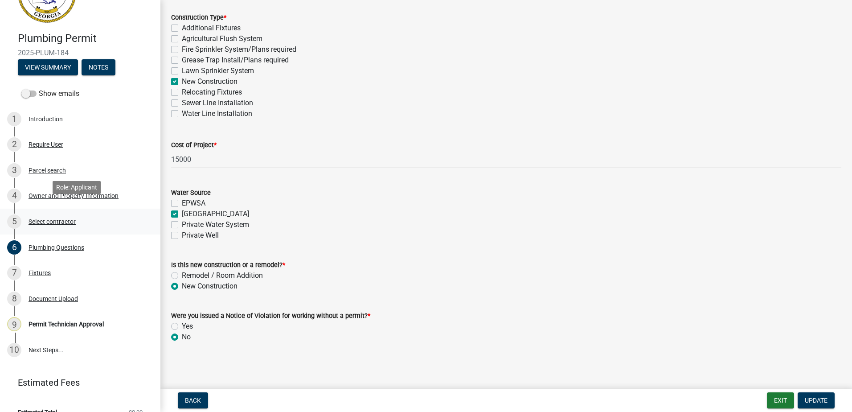
scroll to position [58, 0]
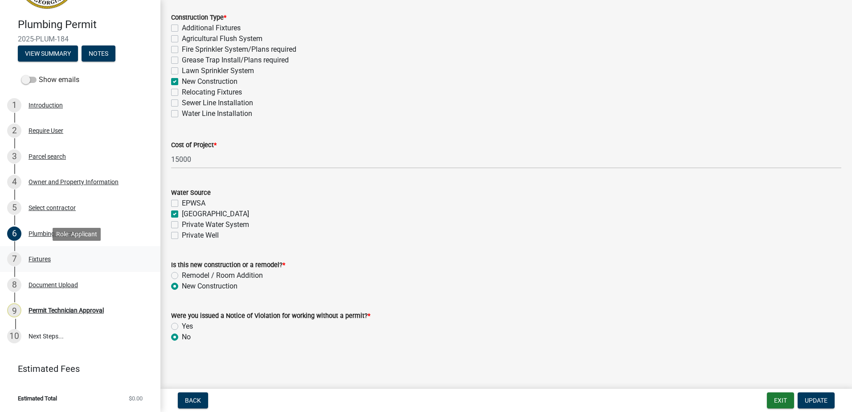
click at [32, 254] on div "7 Fixtures" at bounding box center [76, 259] width 139 height 14
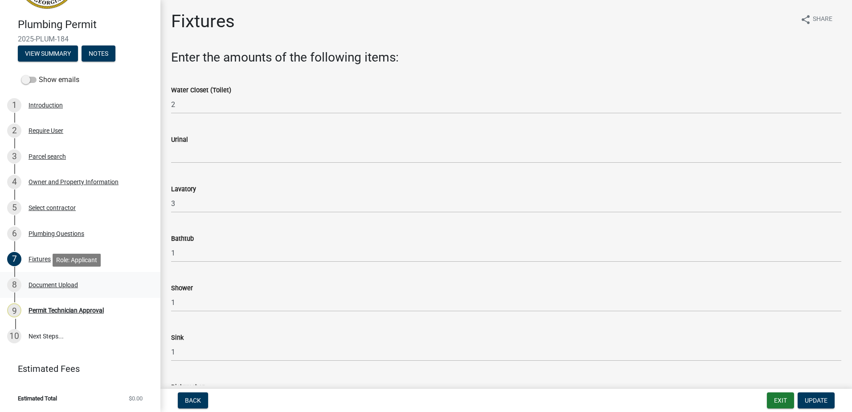
click at [38, 284] on div "Document Upload" at bounding box center [53, 285] width 49 height 6
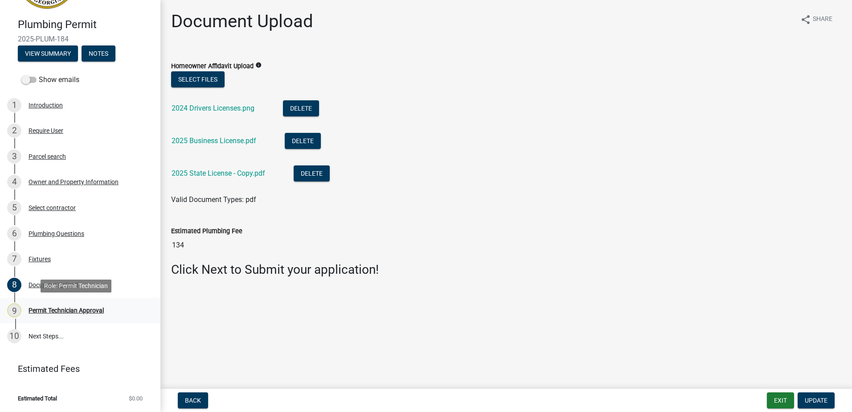
click at [47, 311] on div "Permit Technician Approval" at bounding box center [66, 310] width 75 height 6
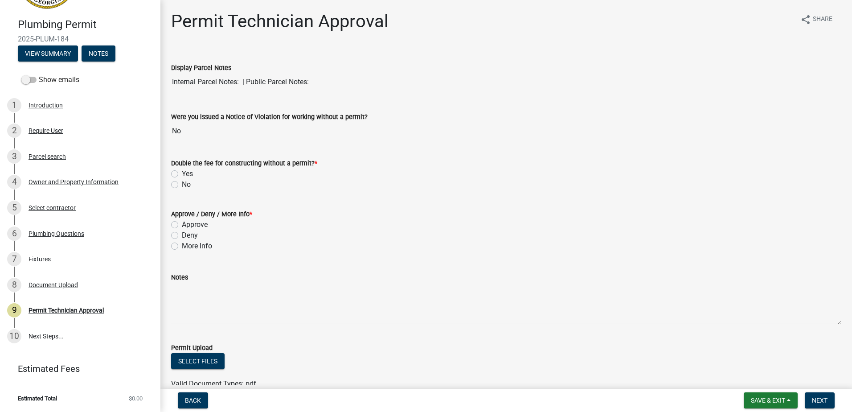
click at [182, 184] on label "No" at bounding box center [186, 184] width 9 height 11
click at [182, 184] on input "No" at bounding box center [185, 182] width 6 height 6
radio input "true"
drag, startPoint x: 173, startPoint y: 230, endPoint x: 178, endPoint y: 219, distance: 12.4
click at [174, 225] on div "Approve / Deny / More Info * Approve Deny More Info" at bounding box center [506, 230] width 670 height 43
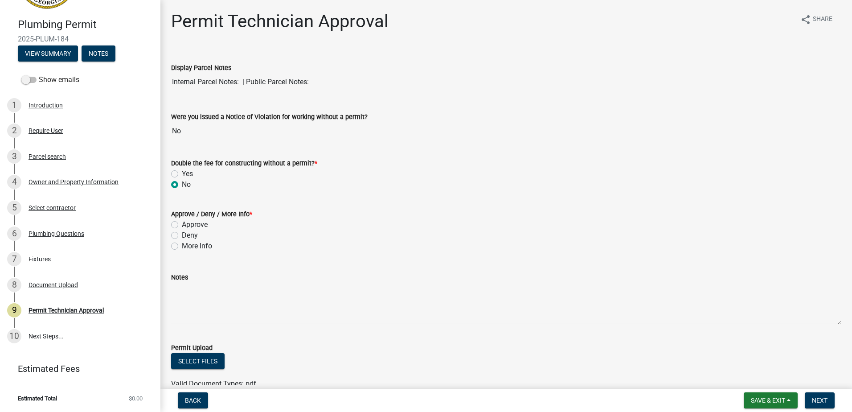
click at [178, 219] on div "Approve" at bounding box center [506, 224] width 670 height 11
click at [182, 223] on label "Approve" at bounding box center [195, 224] width 26 height 11
click at [182, 223] on input "Approve" at bounding box center [185, 222] width 6 height 6
radio input "true"
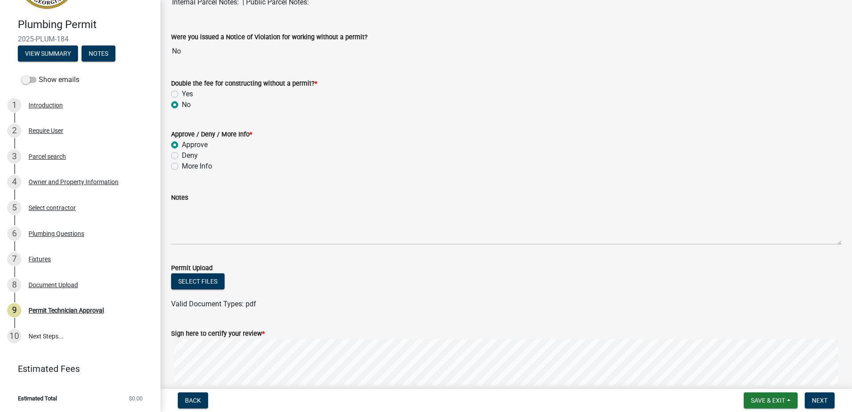
scroll to position [161, 0]
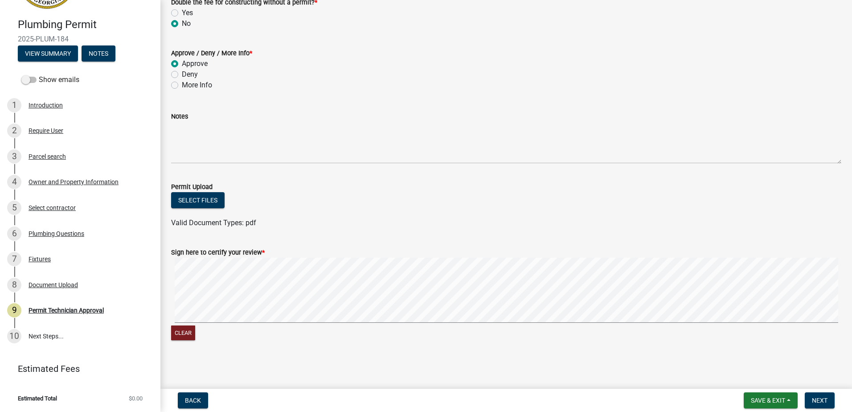
click at [497, 250] on form "Sign here to certify your review * Clear" at bounding box center [506, 289] width 670 height 106
click at [809, 398] on button "Next" at bounding box center [820, 400] width 30 height 16
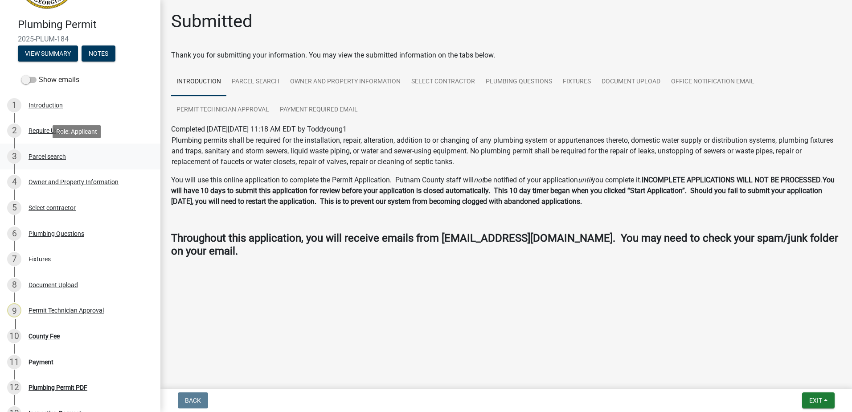
click at [54, 155] on div "Parcel search" at bounding box center [47, 156] width 37 height 6
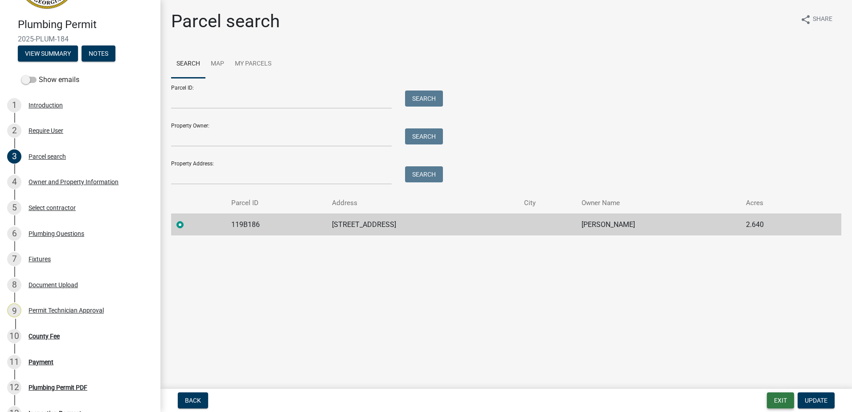
click at [788, 397] on button "Exit" at bounding box center [780, 400] width 27 height 16
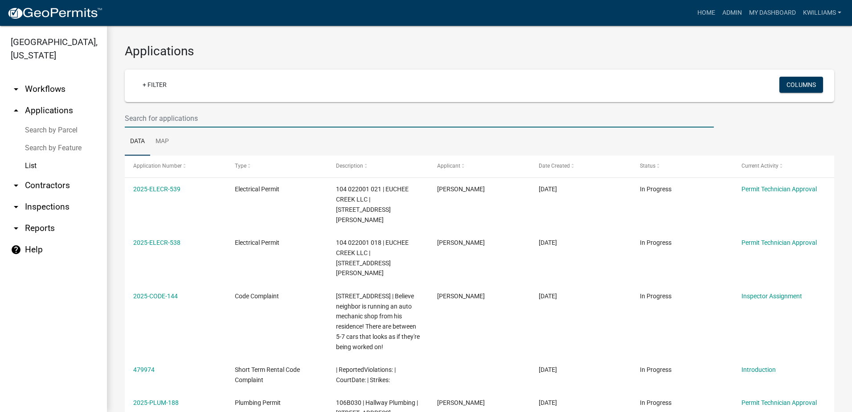
click at [167, 121] on input "text" at bounding box center [419, 118] width 589 height 18
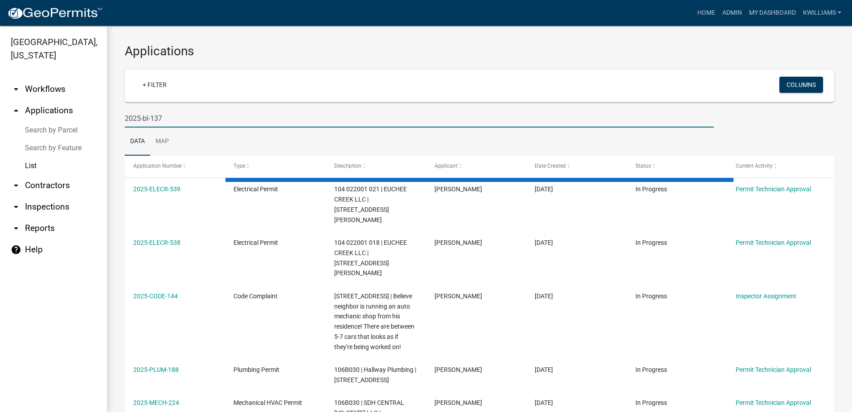
type input "2025-bl-137"
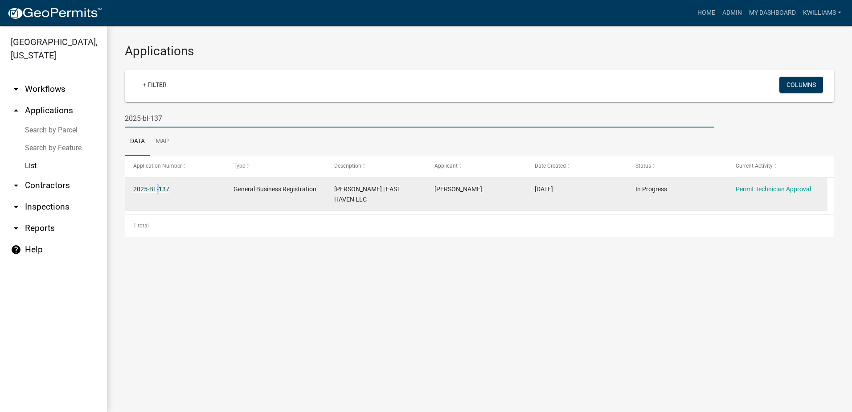
drag, startPoint x: 155, startPoint y: 178, endPoint x: 156, endPoint y: 189, distance: 10.4
click at [156, 189] on datatable-body-cell "2025-BL-137" at bounding box center [175, 194] width 100 height 33
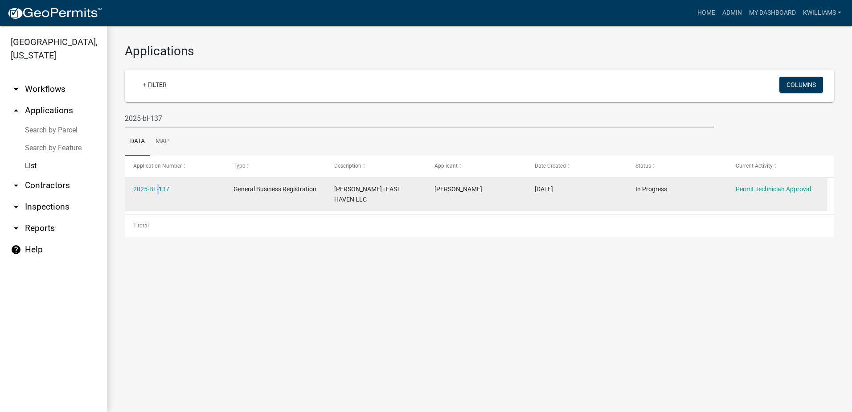
click at [156, 193] on div "2025-BL-137" at bounding box center [174, 189] width 83 height 10
click at [154, 192] on link "2025-BL-137" at bounding box center [151, 188] width 36 height 7
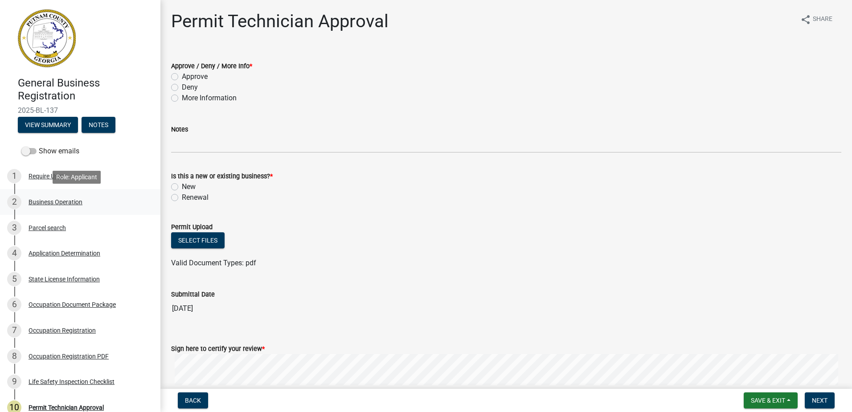
click at [38, 201] on div "Business Operation" at bounding box center [56, 202] width 54 height 6
